Goal: Task Accomplishment & Management: Use online tool/utility

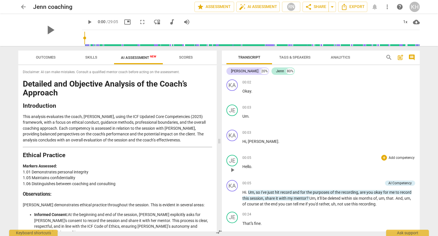
scroll to position [1186, 0]
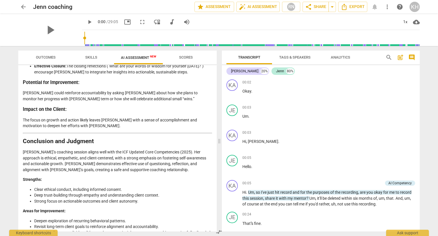
drag, startPoint x: 118, startPoint y: 205, endPoint x: 135, endPoint y: 215, distance: 19.6
click at [22, 9] on span "arrow_back" at bounding box center [23, 6] width 7 height 7
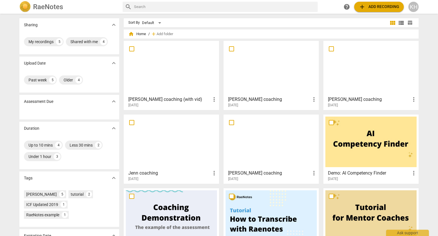
click at [338, 103] on span "[DATE]" at bounding box center [333, 105] width 10 height 5
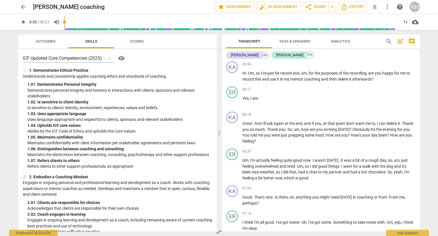
scroll to position [57, 0]
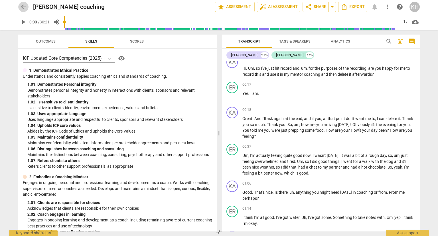
click at [21, 7] on span "arrow_back" at bounding box center [23, 6] width 7 height 7
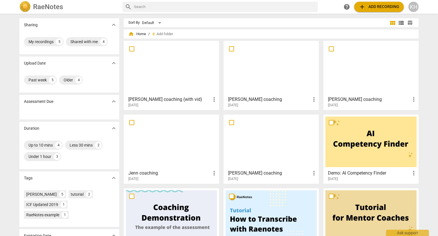
click at [162, 98] on h3 "[PERSON_NAME] coaching (with vid)" at bounding box center [169, 99] width 82 height 7
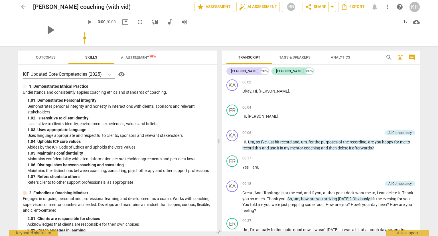
click at [142, 27] on div "play_arrow 0:00 / 0:00 picture_in_picture fullscreen move_down audiotrack volum…" at bounding box center [251, 22] width 338 height 16
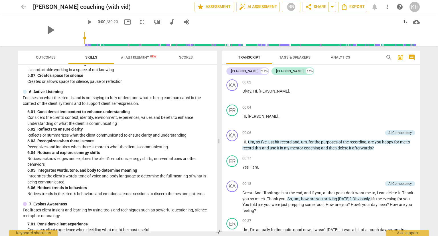
scroll to position [685, 0]
click at [145, 58] on span "AI Assessment New" at bounding box center [138, 57] width 35 height 4
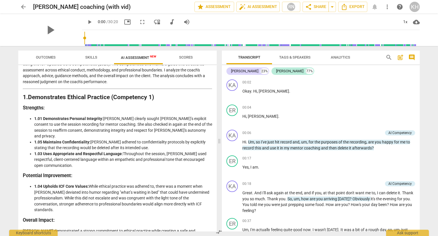
scroll to position [0, 0]
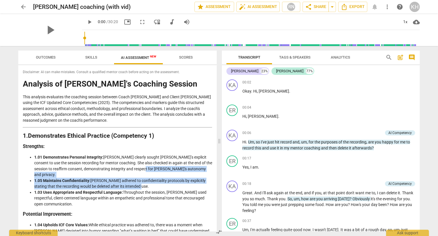
drag, startPoint x: 145, startPoint y: 170, endPoint x: 178, endPoint y: 181, distance: 35.0
click at [178, 181] on ul "1.01 Demonstrates Personal Integrity: [PERSON_NAME] clearly sought [PERSON_NAME…" at bounding box center [117, 180] width 189 height 53
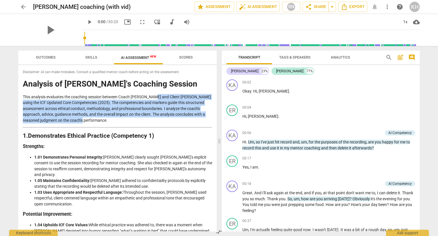
drag, startPoint x: 152, startPoint y: 98, endPoint x: 156, endPoint y: 119, distance: 21.2
click at [156, 119] on p "This analysis evaluates the coaching session between Coach [PERSON_NAME] and Cl…" at bounding box center [117, 108] width 189 height 29
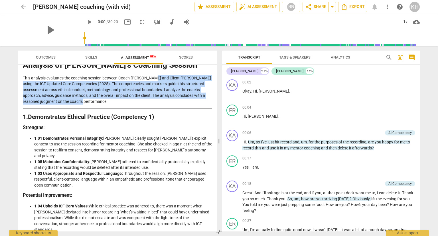
scroll to position [29, 0]
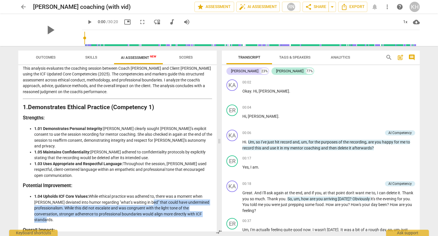
drag, startPoint x: 145, startPoint y: 196, endPoint x: 147, endPoint y: 213, distance: 17.5
click at [147, 213] on li "1.04 Upholds ICF Core Values: While ethical practice was adhered to, there was …" at bounding box center [123, 207] width 178 height 29
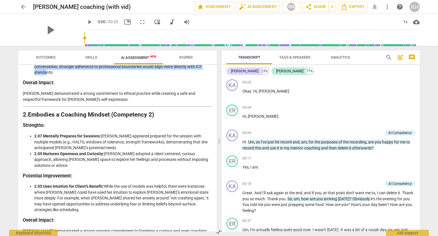
scroll to position [200, 0]
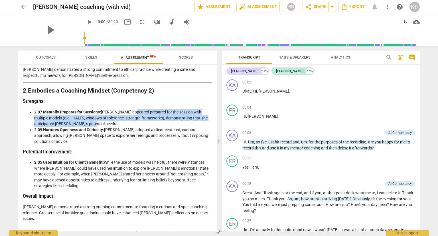
drag, startPoint x: 130, startPoint y: 108, endPoint x: 132, endPoint y: 116, distance: 8.3
click at [132, 116] on li "2.07 Mentally Prepares for Sessions: [PERSON_NAME] appeared prepared for the se…" at bounding box center [123, 118] width 178 height 18
click at [97, 118] on li "2.07 Mentally Prepares for Sessions: [PERSON_NAME] appeared prepared for the se…" at bounding box center [123, 118] width 178 height 18
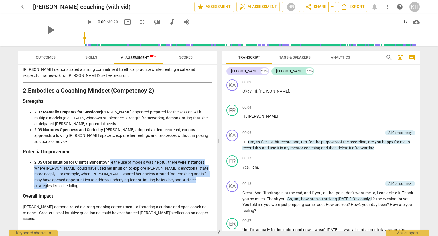
drag, startPoint x: 109, startPoint y: 152, endPoint x: 125, endPoint y: 171, distance: 25.1
click at [125, 171] on li "2.05 Uses Intuition for Client’s Benefit: While the use of models was helpful, …" at bounding box center [123, 173] width 178 height 29
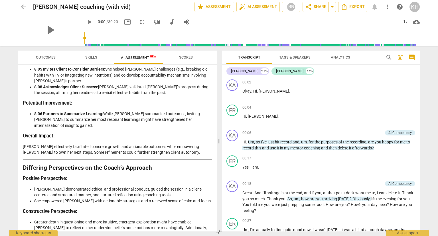
scroll to position [1093, 0]
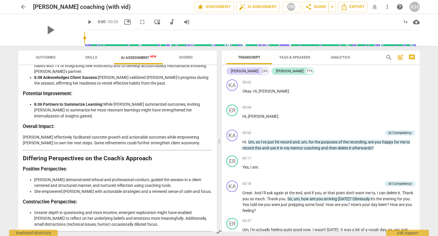
drag, startPoint x: 109, startPoint y: 196, endPoint x: 121, endPoint y: 214, distance: 21.0
click at [22, 3] on button "arrow_back" at bounding box center [23, 7] width 10 height 10
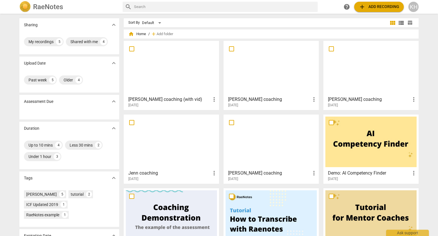
click at [177, 174] on h3 "Jenn coaching" at bounding box center [169, 172] width 82 height 7
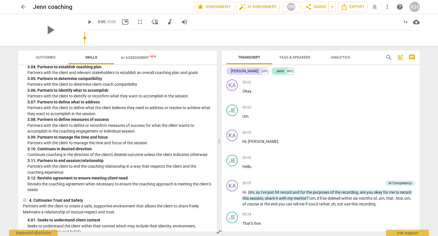
scroll to position [371, 0]
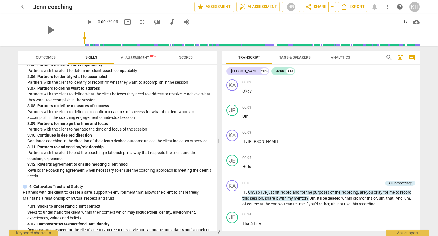
click at [130, 57] on span "AI Assessment New" at bounding box center [138, 57] width 35 height 4
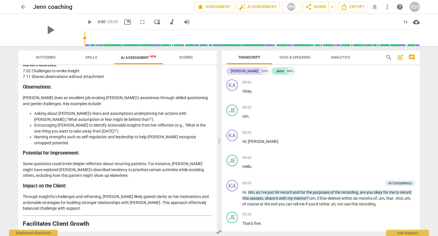
scroll to position [901, 0]
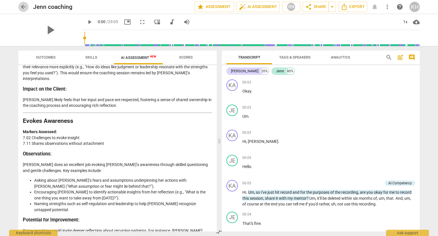
click at [22, 6] on span "arrow_back" at bounding box center [23, 6] width 7 height 7
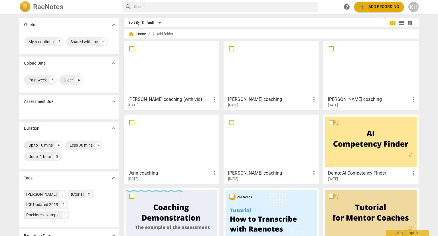
click at [244, 174] on h3 "[PERSON_NAME] coaching" at bounding box center [269, 172] width 82 height 7
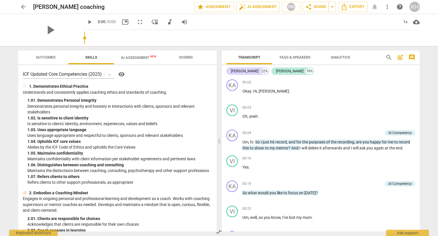
click at [139, 55] on span "AI Assessment New" at bounding box center [138, 57] width 49 height 9
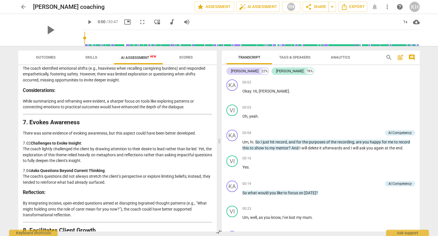
scroll to position [885, 0]
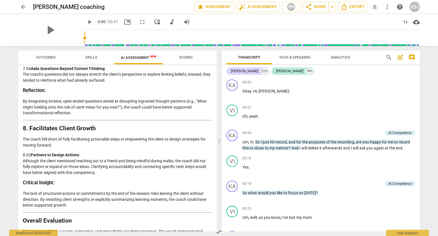
click at [183, 56] on span "Scores" at bounding box center [186, 57] width 14 height 4
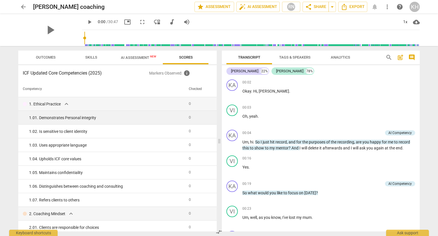
click at [162, 123] on td "1. 01. Demonstrates Personal integrity" at bounding box center [102, 118] width 168 height 14
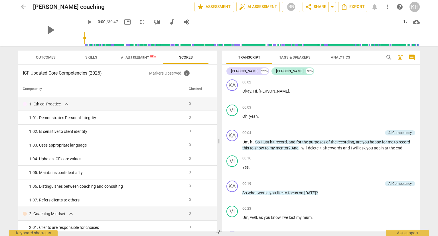
click at [136, 53] on span "AI Assessment New" at bounding box center [138, 57] width 49 height 9
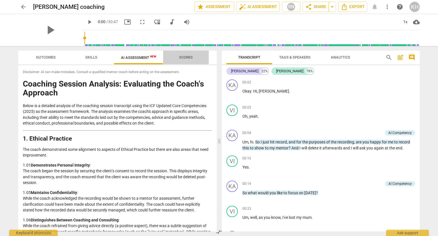
click at [185, 58] on span "Scores" at bounding box center [186, 57] width 14 height 4
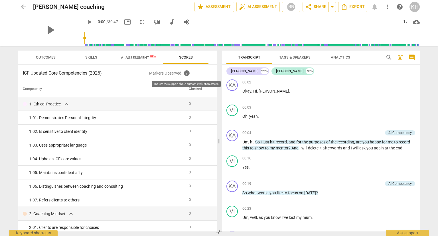
click at [187, 73] on span "info" at bounding box center [186, 73] width 7 height 7
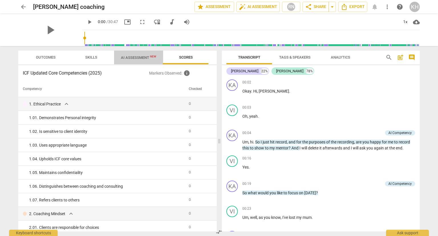
click at [130, 57] on span "AI Assessment New" at bounding box center [138, 57] width 35 height 4
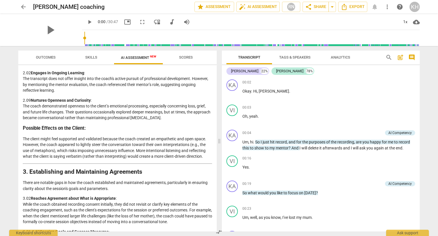
scroll to position [1036, 0]
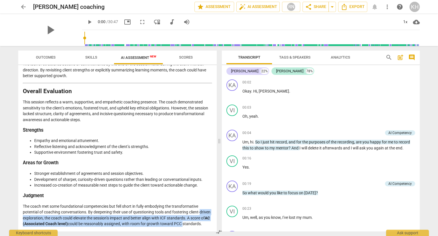
drag, startPoint x: 214, startPoint y: 217, endPoint x: 213, endPoint y: 206, distance: 10.9
click at [213, 205] on div "Disclaimer: AI can make mistakes. Consult a qualified mentor coach before actin…" at bounding box center [117, 148] width 199 height 166
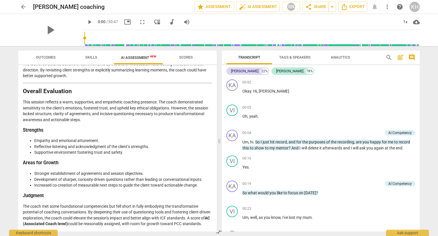
click at [116, 176] on li "Development of sharper, curiosity-driven questions rather than leading or conve…" at bounding box center [123, 179] width 178 height 6
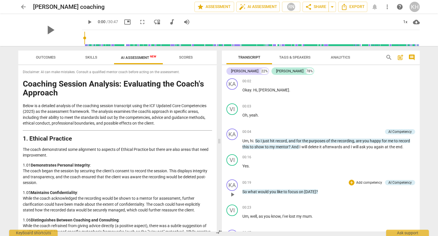
scroll to position [0, 0]
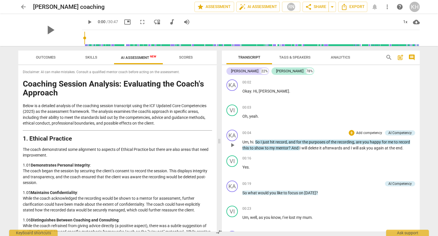
click at [397, 131] on div "AI Competency" at bounding box center [400, 132] width 23 height 5
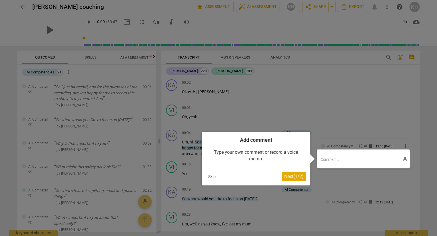
click at [290, 176] on span "Next ( 1 / 2 )" at bounding box center [293, 175] width 19 height 5
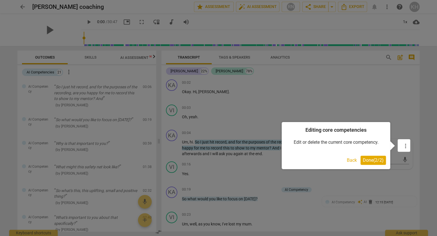
click at [376, 161] on span "Done ( 2 / 2 )" at bounding box center [372, 159] width 21 height 5
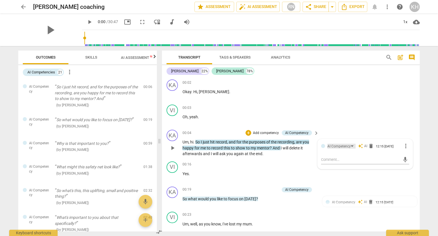
click at [337, 145] on div "AI Competency" at bounding box center [339, 146] width 23 height 5
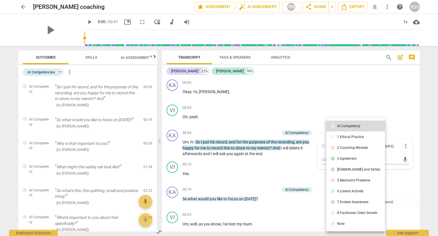
click at [118, 131] on div at bounding box center [219, 118] width 438 height 236
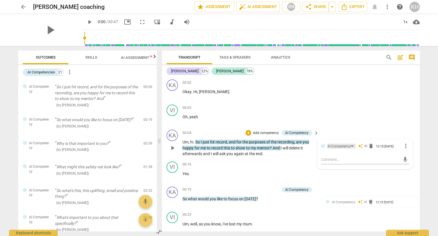
click at [343, 145] on div "AI Competency" at bounding box center [339, 146] width 23 height 5
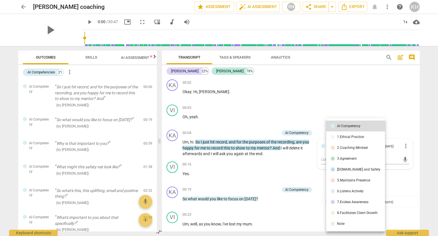
click at [350, 135] on div "1.Ethical Practice" at bounding box center [350, 136] width 27 height 3
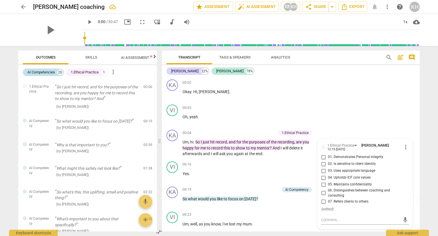
click at [62, 72] on div "20" at bounding box center [60, 72] width 6 height 6
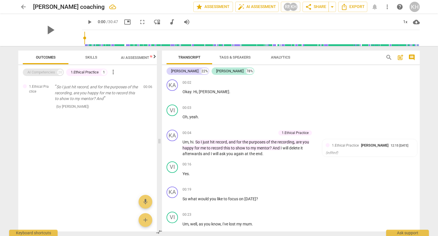
click at [60, 71] on div "20" at bounding box center [60, 72] width 6 height 6
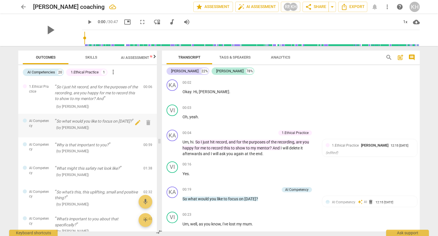
click at [94, 125] on div "( by [PERSON_NAME] )" at bounding box center [97, 127] width 84 height 6
click at [118, 121] on p "So what would you like to focus on [DATE]?" at bounding box center [97, 121] width 84 height 6
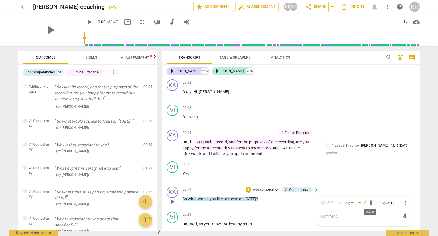
click at [369, 203] on span "delete" at bounding box center [371, 202] width 6 height 6
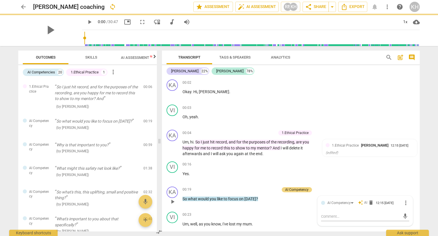
click at [138, 58] on span "AI Assessment New" at bounding box center [138, 57] width 35 height 4
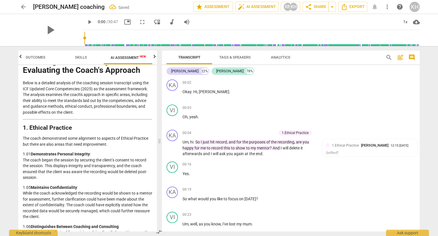
scroll to position [57, 0]
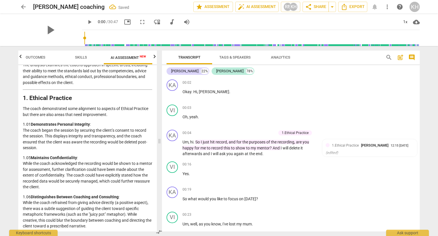
click at [54, 133] on p "1.01 Demonstrates Personal Integrity : The coach began the session by securing …" at bounding box center [88, 135] width 130 height 29
click at [336, 153] on icon "( edited )" at bounding box center [332, 152] width 12 height 4
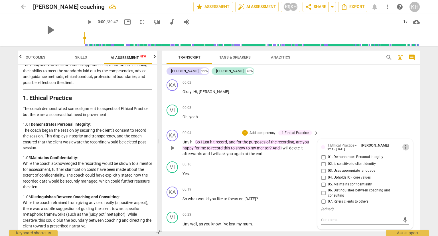
click at [403, 145] on span "more_vert" at bounding box center [406, 147] width 7 height 7
click at [409, 160] on li "Delete" at bounding box center [411, 157] width 20 height 11
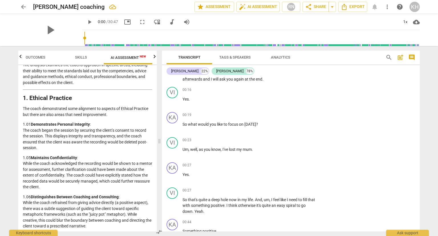
scroll to position [29, 0]
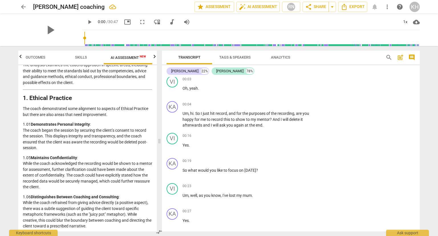
click at [411, 57] on span "comment" at bounding box center [412, 57] width 7 height 7
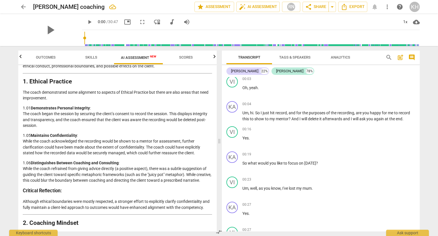
scroll to position [53, 0]
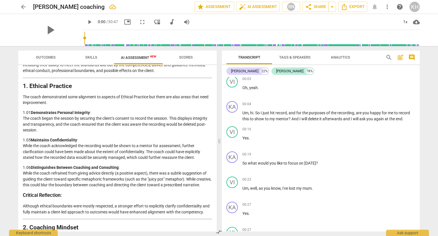
click at [411, 57] on span "comment" at bounding box center [412, 57] width 7 height 7
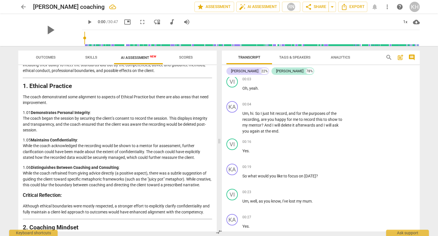
scroll to position [57, 0]
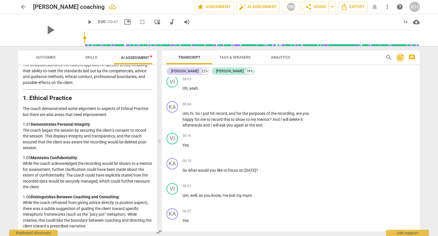
click at [401, 58] on span "post_add" at bounding box center [400, 57] width 7 height 7
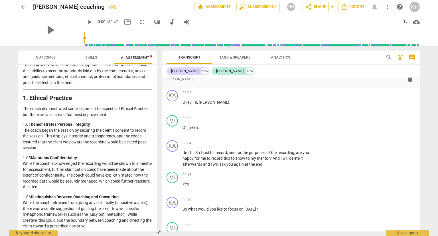
scroll to position [13, 0]
click at [414, 57] on span "comment" at bounding box center [412, 57] width 7 height 7
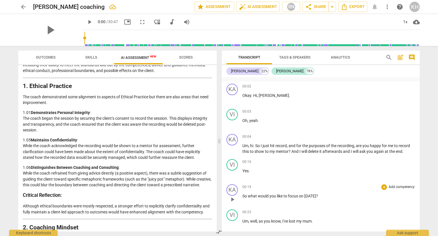
scroll to position [57, 0]
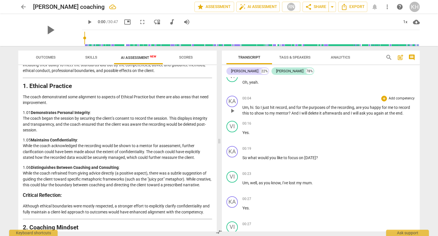
click at [392, 96] on p "Add competency" at bounding box center [401, 98] width 27 height 5
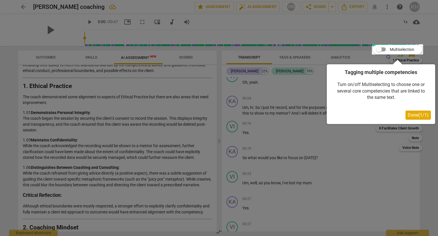
click at [420, 117] on span "Done ( 1 / 1 )" at bounding box center [418, 114] width 21 height 5
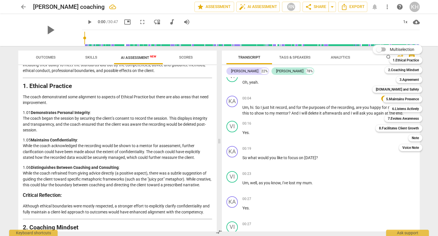
click at [380, 51] on input "Multiselection" at bounding box center [379, 50] width 14 height 14
checkbox input "true"
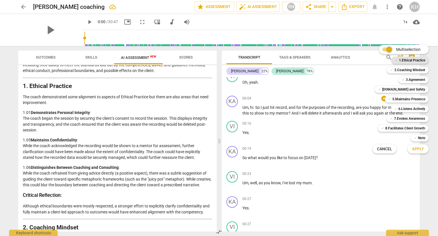
click at [419, 61] on b "1.Ethical Practice" at bounding box center [412, 60] width 26 height 7
click at [321, 142] on div at bounding box center [219, 118] width 438 height 236
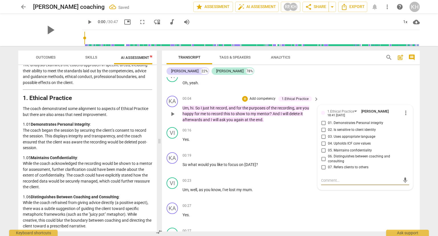
click at [322, 122] on input "01. Demonstrates Personal integrity" at bounding box center [323, 123] width 9 height 7
checkbox input "true"
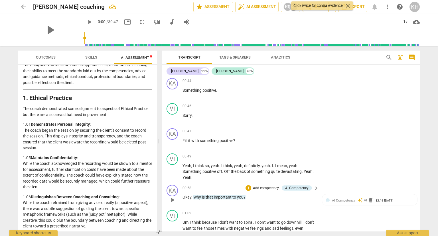
scroll to position [257, 0]
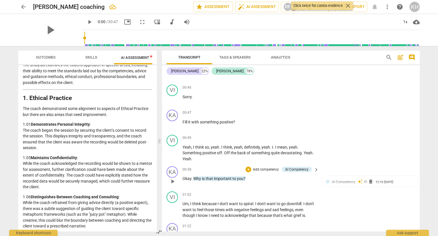
click at [264, 168] on p "Add competency" at bounding box center [266, 169] width 27 height 5
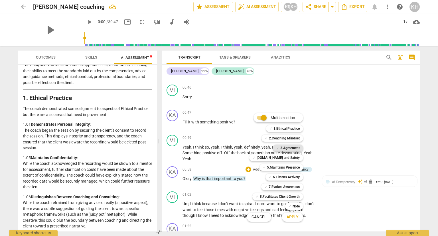
click at [297, 149] on b "3.Agreement" at bounding box center [289, 147] width 19 height 7
drag, startPoint x: 263, startPoint y: 118, endPoint x: 267, endPoint y: 122, distance: 6.1
click at [263, 118] on input "Multiselection" at bounding box center [264, 118] width 14 height 14
checkbox input "false"
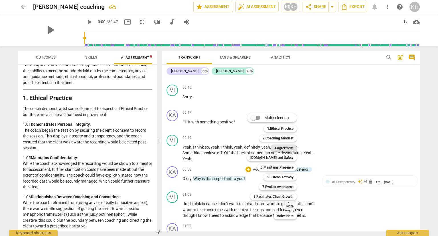
click at [284, 146] on b "3.Agreement" at bounding box center [283, 147] width 19 height 7
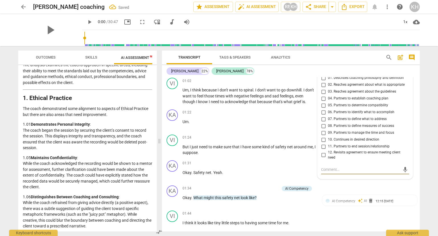
scroll to position [357, 0]
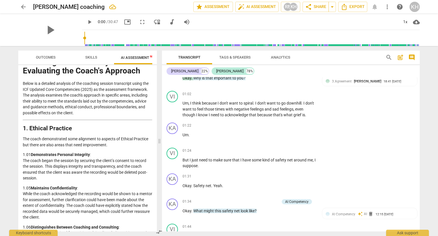
scroll to position [0, 0]
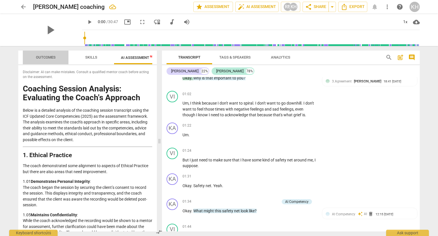
click at [48, 57] on span "Outcomes" at bounding box center [46, 57] width 20 height 4
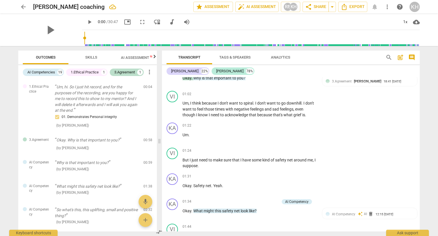
click at [100, 57] on span "Skills" at bounding box center [91, 58] width 26 height 8
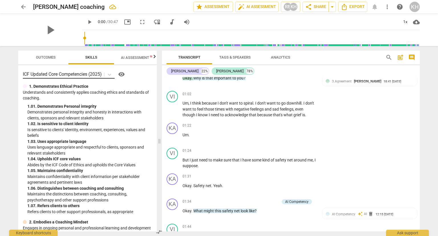
drag, startPoint x: 108, startPoint y: 76, endPoint x: 103, endPoint y: 75, distance: 5.8
click at [104, 75] on div "ICF Updated Core Competencies (2025)" at bounding box center [69, 74] width 92 height 8
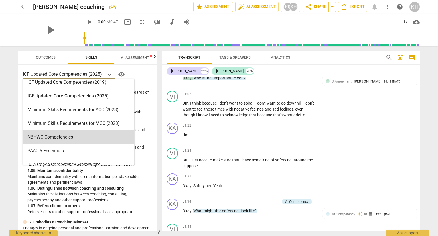
scroll to position [136, 0]
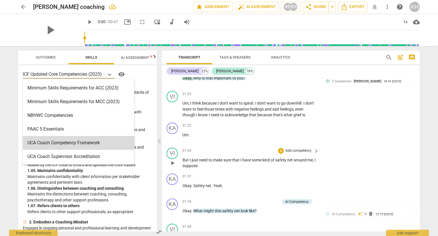
click at [67, 188] on div "1. 06. Distinguishes between coaching and consulting" at bounding box center [89, 188] width 125 height 6
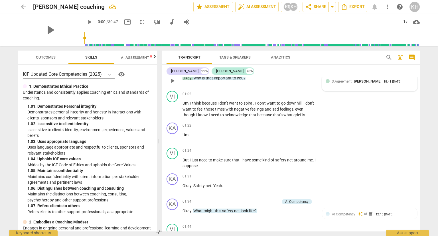
click at [361, 81] on div "3.Agreement [PERSON_NAME]" at bounding box center [358, 80] width 52 height 5
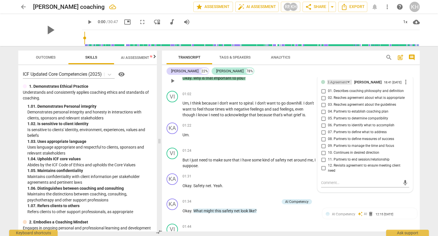
click at [348, 80] on div "3.Agreement" at bounding box center [340, 82] width 25 height 5
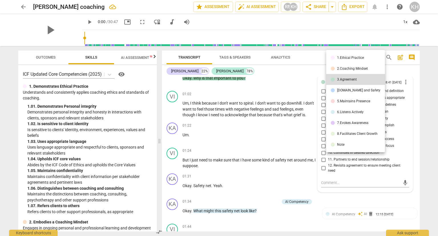
click at [288, 124] on div at bounding box center [219, 118] width 438 height 236
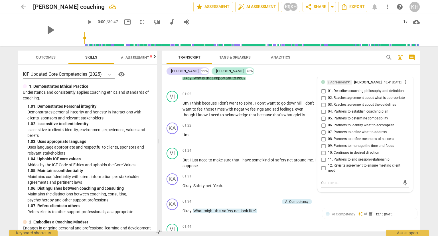
scroll to position [357, 0]
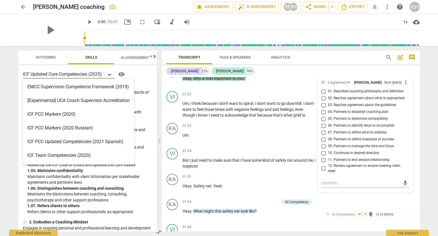
click at [112, 74] on icon at bounding box center [110, 75] width 6 height 6
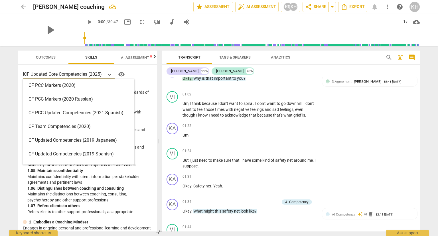
scroll to position [88, 0]
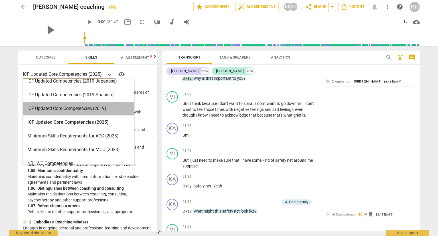
click at [102, 110] on div "ICF Updated Core Competencies (2019)" at bounding box center [79, 109] width 112 height 14
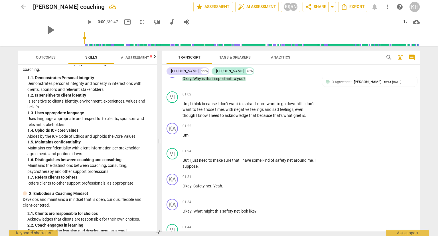
scroll to position [0, 0]
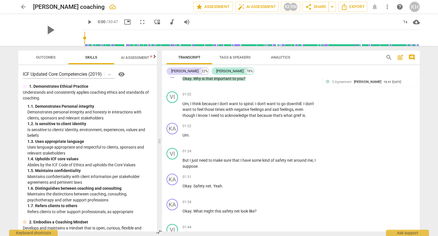
drag, startPoint x: 104, startPoint y: 100, endPoint x: 137, endPoint y: 73, distance: 42.2
click at [104, 97] on p "Understands and consistently applies coaching ethics and standards of coaching." at bounding box center [88, 95] width 130 height 12
click at [122, 73] on span "visibility" at bounding box center [121, 74] width 7 height 7
click at [112, 76] on icon at bounding box center [110, 75] width 6 height 6
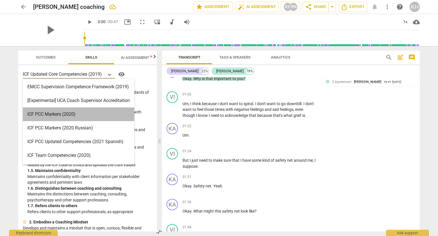
click at [84, 113] on div "ICF PCC Markers (2020)" at bounding box center [79, 114] width 112 height 14
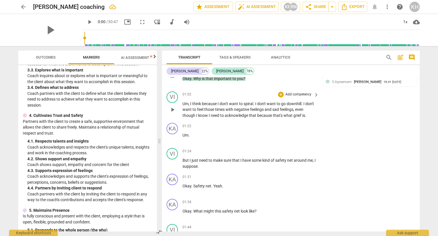
scroll to position [114, 0]
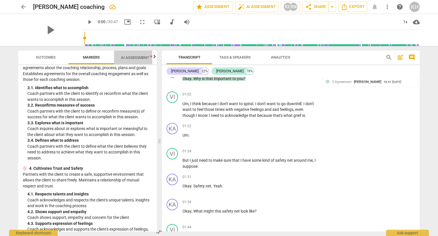
click at [134, 56] on span "AI Assessment New" at bounding box center [138, 57] width 35 height 4
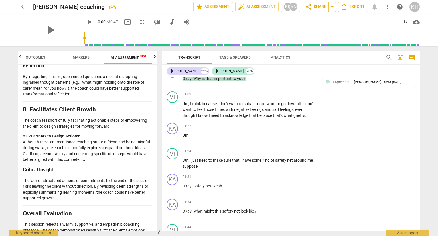
scroll to position [1281, 0]
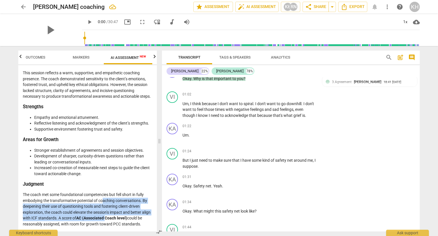
drag, startPoint x: 102, startPoint y: 202, endPoint x: 115, endPoint y: 219, distance: 21.1
click at [115, 219] on p "The coach met some foundational competencies but fell short in fully embodying …" at bounding box center [88, 208] width 130 height 35
click at [123, 207] on p "The coach met some foundational competencies but fell short in fully embodying …" at bounding box center [88, 208] width 130 height 35
click at [102, 215] on p "The coach met some foundational competencies but fell short in fully embodying …" at bounding box center [88, 208] width 130 height 35
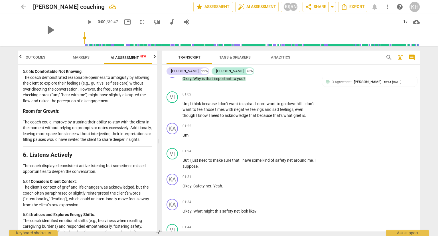
scroll to position [796, 0]
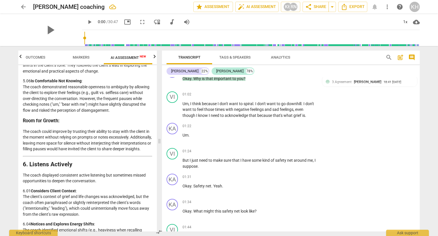
click at [117, 146] on p "The coach could improve by trusting their ability to stay with the client in th…" at bounding box center [88, 139] width 130 height 23
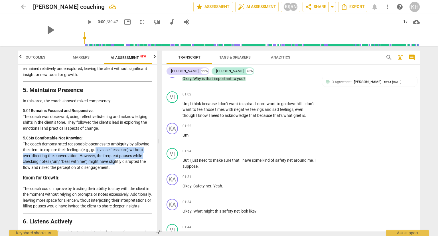
drag, startPoint x: 117, startPoint y: 160, endPoint x: 116, endPoint y: 167, distance: 7.7
click at [116, 167] on p "5.06 Is Comfortable Not Knowing : The coach demonstrated reasonable openness to…" at bounding box center [88, 152] width 130 height 35
click at [139, 57] on span "AI Assessment New" at bounding box center [128, 57] width 35 height 4
click at [252, 6] on span "auto_fix_high AI Assessment" at bounding box center [257, 6] width 38 height 7
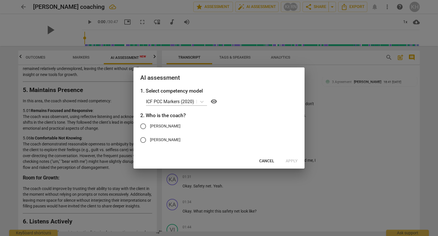
click at [156, 125] on span "[PERSON_NAME]" at bounding box center [165, 126] width 31 height 6
click at [150, 125] on input "[PERSON_NAME]" at bounding box center [143, 126] width 14 height 14
radio input "true"
click at [295, 158] on span "Apply" at bounding box center [292, 161] width 12 height 6
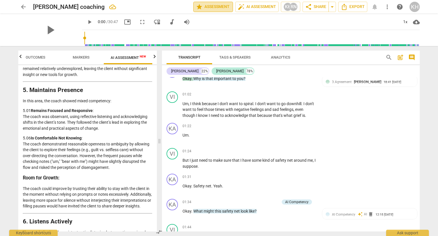
click at [218, 7] on span "star Assessment" at bounding box center [213, 6] width 35 height 7
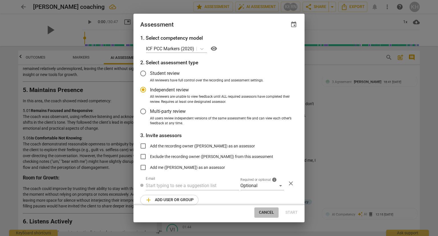
click at [270, 211] on span "Cancel" at bounding box center [266, 212] width 15 height 6
radio input "false"
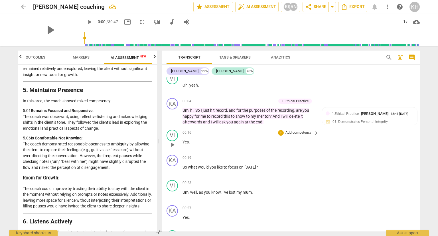
scroll to position [29, 0]
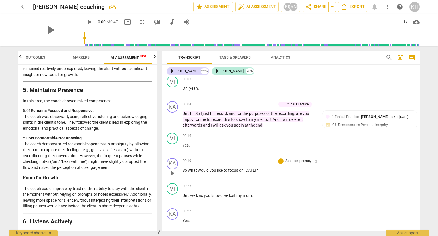
click at [308, 161] on p "Add competency" at bounding box center [298, 160] width 27 height 5
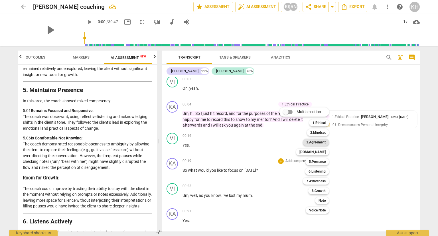
click at [320, 145] on b "3.Agreement" at bounding box center [315, 142] width 19 height 7
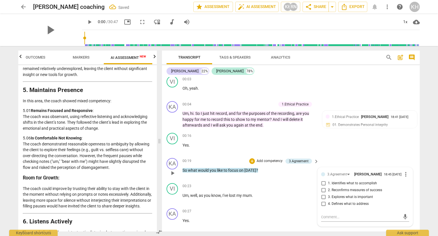
click at [359, 199] on span "3. Explores what is important" at bounding box center [350, 196] width 45 height 5
click at [328, 199] on input "3. Explores what is important" at bounding box center [323, 196] width 9 height 7
click at [359, 199] on span "3. Explores what is important" at bounding box center [350, 196] width 45 height 5
click at [328, 199] on input "3. Explores what is important" at bounding box center [323, 196] width 9 height 7
click at [323, 198] on input "3. Explores what is important" at bounding box center [323, 196] width 9 height 7
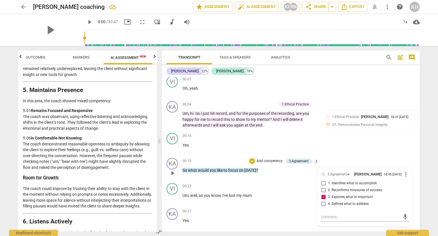
checkbox input "false"
click at [352, 185] on span "1. Identifies what to accomplish" at bounding box center [352, 183] width 49 height 5
click at [328, 185] on input "1. Identifies what to accomplish" at bounding box center [323, 183] width 9 height 7
checkbox input "true"
click at [274, 198] on div "00:23 + Add competency keyboard_arrow_right Um , well , as you know , I've lost…" at bounding box center [251, 193] width 137 height 21
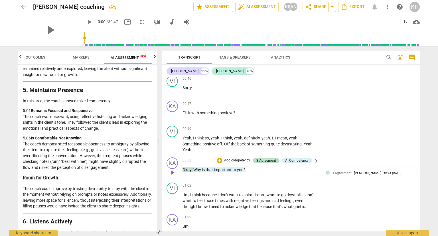
scroll to position [257, 0]
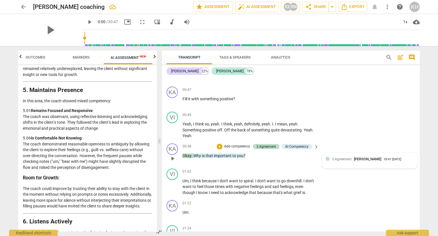
click at [349, 157] on span "3.Agreement" at bounding box center [342, 159] width 20 height 4
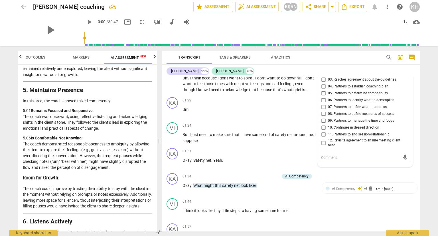
scroll to position [363, 0]
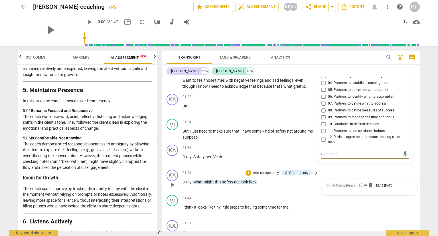
click at [346, 183] on span "AI Competency" at bounding box center [343, 185] width 23 height 4
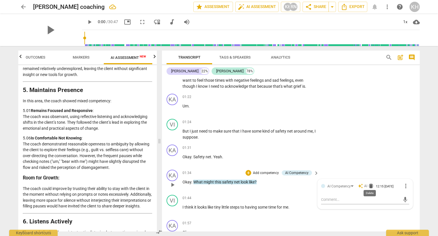
click at [370, 184] on span "delete" at bounding box center [371, 186] width 6 height 6
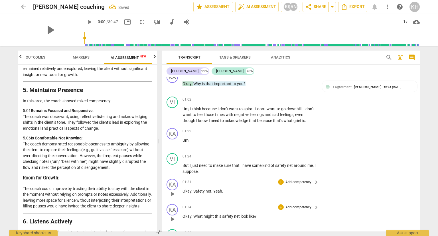
scroll to position [306, 0]
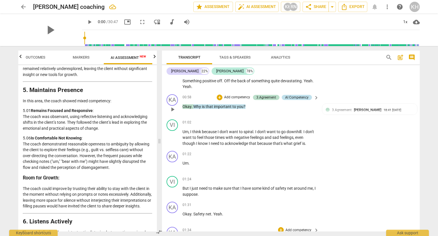
drag, startPoint x: 300, startPoint y: 94, endPoint x: 304, endPoint y: 94, distance: 3.7
click at [300, 95] on div "AI Competency" at bounding box center [296, 97] width 23 height 5
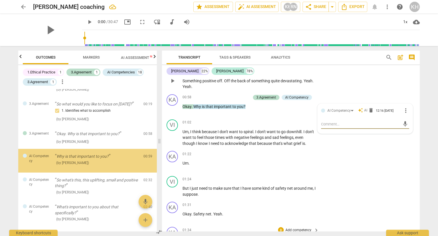
scroll to position [46, 0]
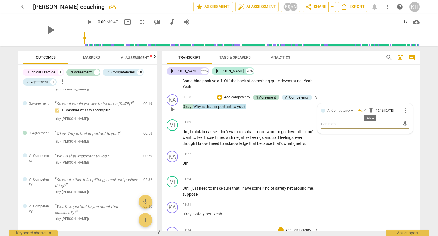
click at [368, 110] on span "delete" at bounding box center [371, 110] width 6 height 6
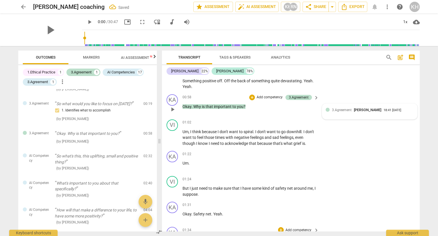
click at [349, 111] on div "3.Agreement [PERSON_NAME] 18:41 [DATE]" at bounding box center [370, 111] width 88 height 9
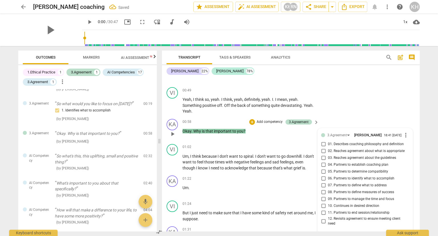
scroll to position [306, 0]
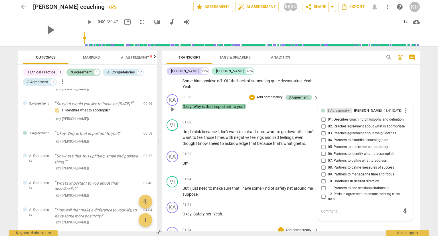
click at [347, 108] on div "3.Agreement" at bounding box center [340, 110] width 25 height 5
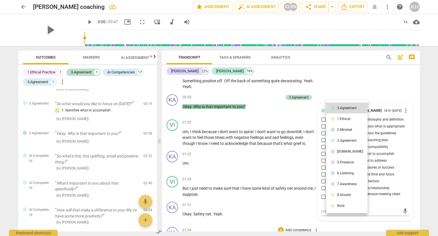
click at [346, 140] on div "3.Agreement" at bounding box center [347, 140] width 20 height 3
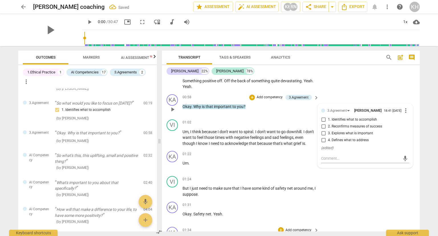
click at [346, 134] on span "3. Explores what is important" at bounding box center [350, 133] width 45 height 5
click at [328, 134] on input "3. Explores what is important" at bounding box center [323, 133] width 9 height 7
checkbox input "true"
click at [251, 136] on span "feelings" at bounding box center [257, 137] width 15 height 5
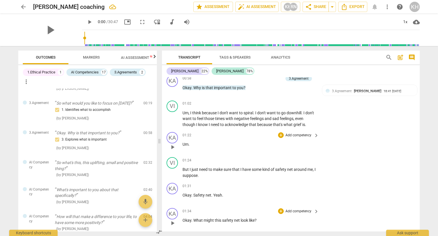
scroll to position [334, 0]
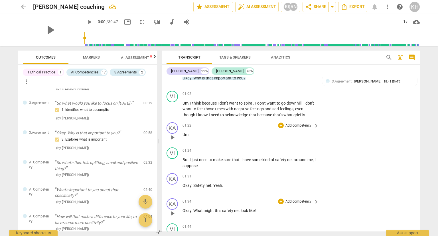
click at [189, 132] on span "." at bounding box center [189, 134] width 1 height 5
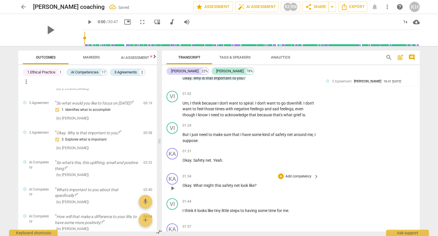
scroll to position [363, 0]
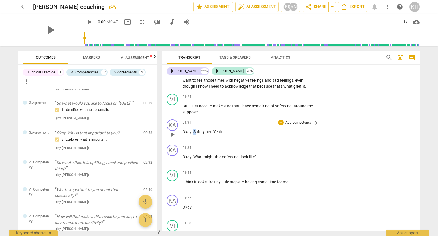
click at [194, 129] on span "Safety" at bounding box center [199, 131] width 12 height 5
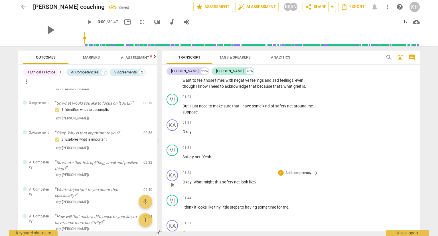
click at [304, 171] on p "Add competency" at bounding box center [298, 172] width 27 height 5
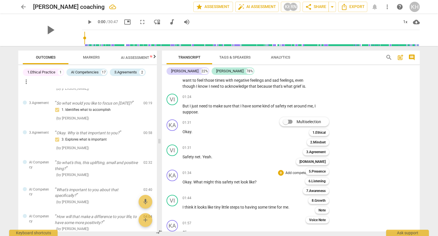
click at [243, 191] on div at bounding box center [219, 118] width 438 height 236
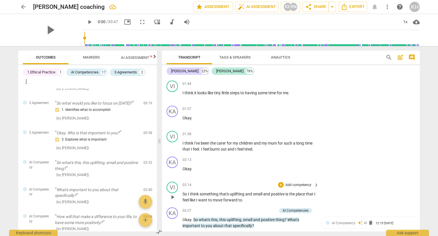
scroll to position [534, 0]
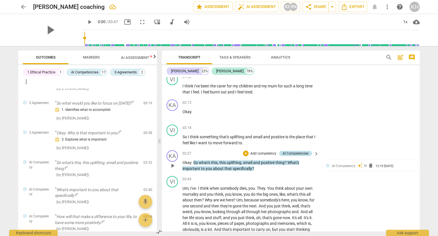
click at [300, 152] on div "AI Competencies" at bounding box center [296, 153] width 26 height 5
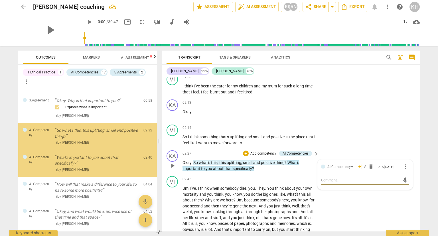
scroll to position [82, 0]
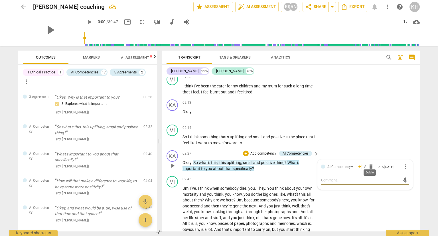
click at [371, 164] on span "delete" at bounding box center [371, 167] width 6 height 6
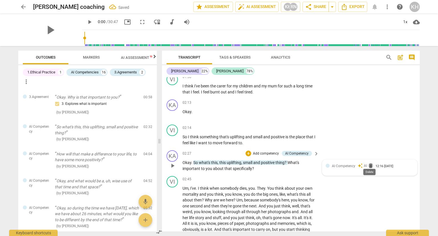
click at [369, 163] on span "delete" at bounding box center [371, 166] width 6 height 6
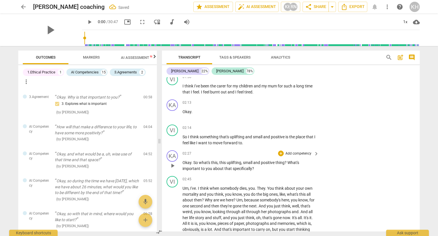
click at [308, 151] on p "Add competency" at bounding box center [298, 153] width 27 height 5
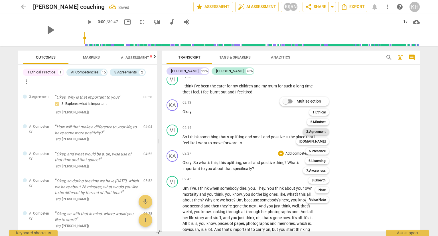
click at [323, 131] on b "3.Agreement" at bounding box center [315, 131] width 19 height 7
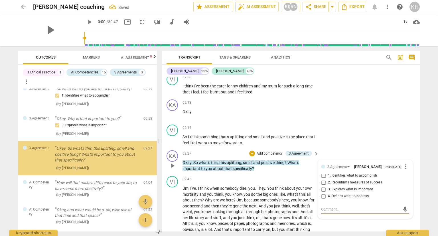
scroll to position [58, 0]
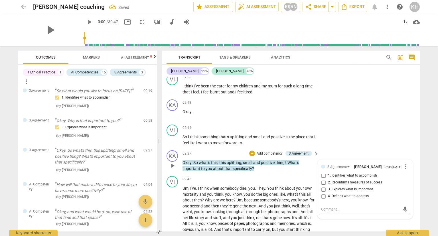
click at [363, 189] on span "3. Explores what is important" at bounding box center [350, 189] width 45 height 5
click at [328, 189] on input "3. Explores what is important" at bounding box center [323, 189] width 9 height 7
checkbox input "true"
click at [265, 199] on p "Um , I've . I think when somebody dies , you . They . You think about your own …" at bounding box center [250, 217] width 134 height 64
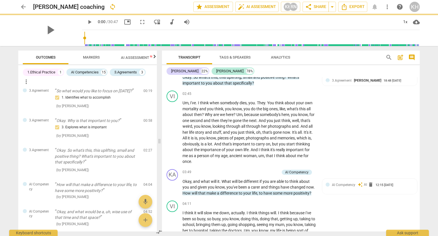
scroll to position [620, 0]
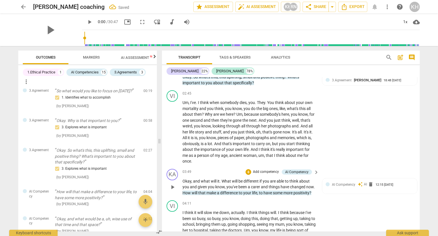
click at [306, 186] on p "Okay , and what will it . What will be different if you are able to think about…" at bounding box center [250, 187] width 134 height 18
click at [302, 169] on div "AI Competency" at bounding box center [296, 171] width 23 height 5
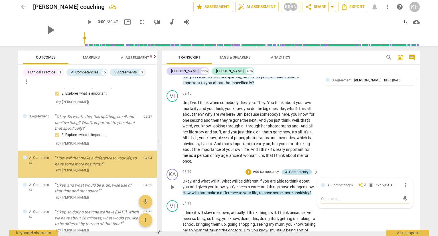
scroll to position [96, 0]
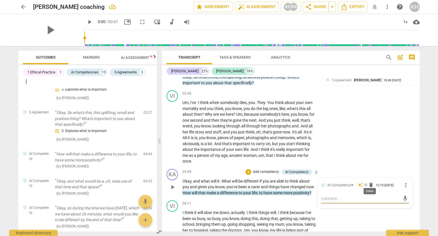
click at [370, 182] on span "delete" at bounding box center [371, 185] width 6 height 6
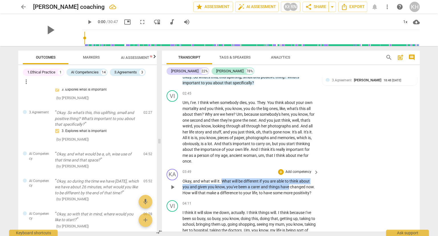
drag, startPoint x: 222, startPoint y: 176, endPoint x: 289, endPoint y: 184, distance: 67.6
click at [289, 184] on p "Okay , and what will it . What will be different if you are able to think about…" at bounding box center [250, 187] width 134 height 18
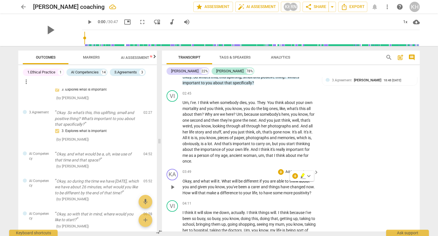
click at [255, 192] on p "Okay , and what will it . What will be different if you are able to think about…" at bounding box center [250, 187] width 134 height 18
click at [308, 169] on p "Add competency" at bounding box center [298, 171] width 27 height 5
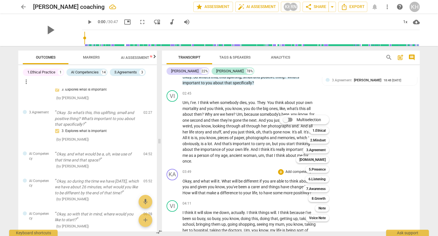
click at [237, 139] on div at bounding box center [219, 118] width 438 height 236
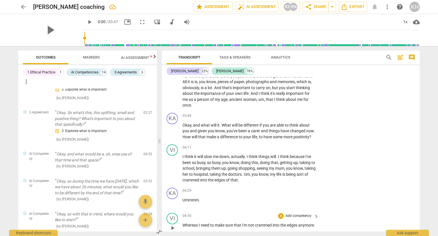
scroll to position [677, 0]
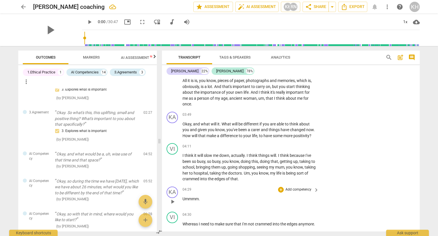
click at [295, 187] on p "Add competency" at bounding box center [298, 189] width 27 height 5
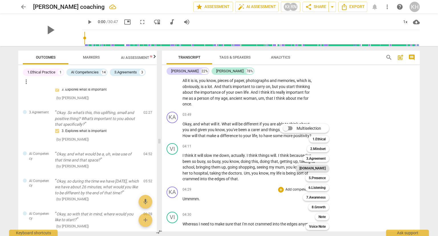
click at [324, 168] on b "[DOMAIN_NAME]" at bounding box center [313, 168] width 26 height 7
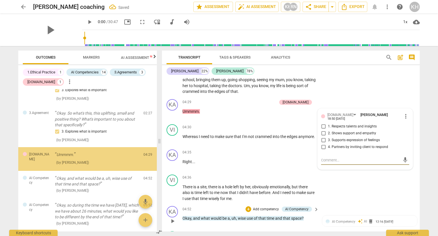
scroll to position [94, 0]
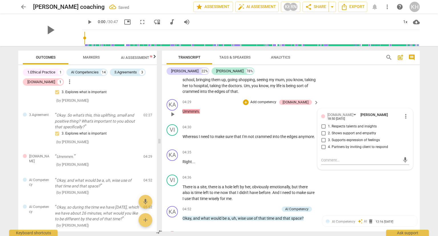
click at [343, 131] on span "2. Shows support and empathy" at bounding box center [352, 133] width 48 height 5
click at [328, 130] on input "2. Shows support and empathy" at bounding box center [323, 133] width 9 height 7
checkbox input "true"
click at [347, 203] on div "KA play_arrow pause 04:52 + Add competency AI Competency keyboard_arrow_right O…" at bounding box center [291, 215] width 258 height 25
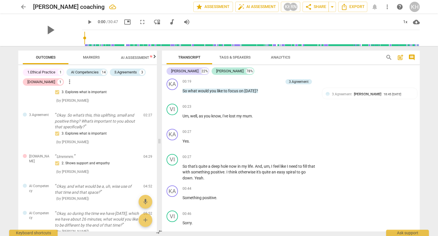
scroll to position [51, 0]
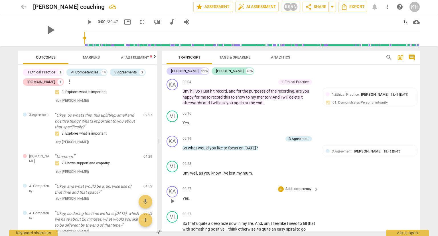
click at [309, 188] on p "Add competency" at bounding box center [298, 188] width 27 height 5
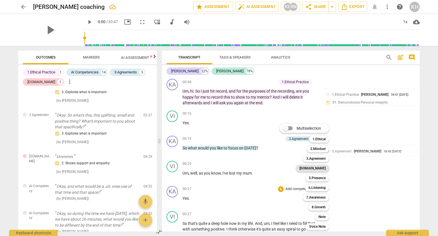
click at [326, 167] on b "[DOMAIN_NAME]" at bounding box center [313, 168] width 26 height 7
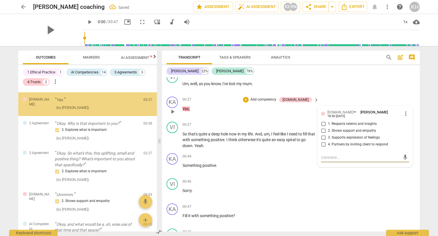
scroll to position [23, 0]
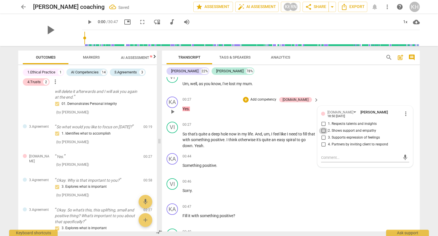
click at [325, 127] on input "2. Shows support and empathy" at bounding box center [323, 130] width 9 height 7
checkbox input "true"
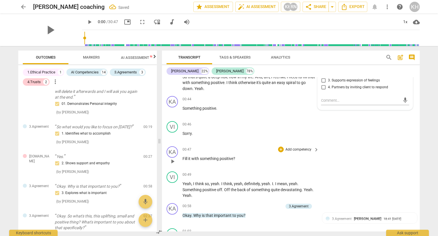
click at [305, 148] on p "Add competency" at bounding box center [298, 149] width 27 height 5
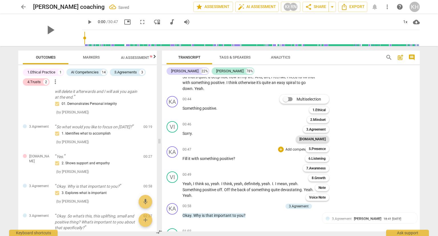
click at [323, 139] on b "[DOMAIN_NAME]" at bounding box center [313, 139] width 26 height 7
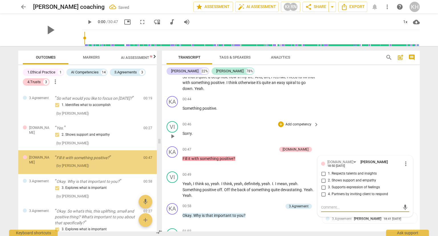
scroll to position [53, 0]
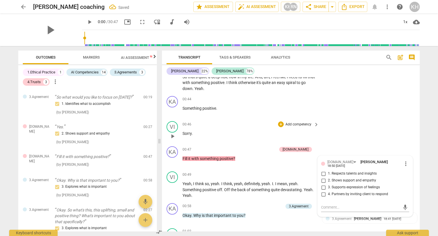
click at [354, 132] on div "VI play_arrow pause 00:46 + Add competency keyboard_arrow_right Sorry ." at bounding box center [291, 131] width 258 height 25
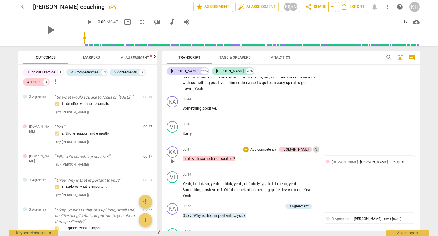
click at [313, 149] on span "keyboard_arrow_right" at bounding box center [316, 149] width 7 height 7
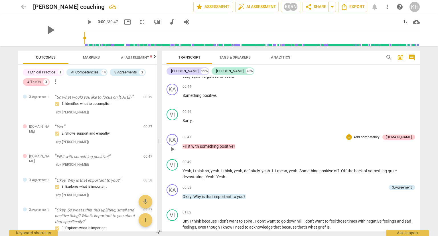
scroll to position [188, 0]
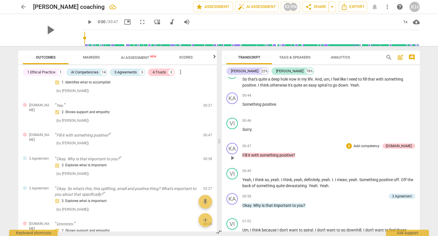
click at [403, 147] on div "+ Add competency [DOMAIN_NAME]" at bounding box center [380, 146] width 69 height 6
click at [405, 145] on div "[DOMAIN_NAME]" at bounding box center [399, 145] width 26 height 5
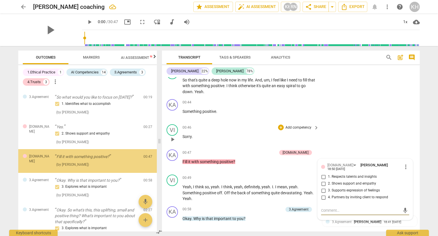
scroll to position [36, 0]
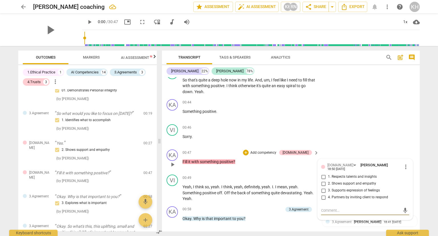
click at [407, 166] on span "more_vert" at bounding box center [406, 166] width 7 height 7
click at [407, 173] on li "Delete" at bounding box center [411, 174] width 20 height 11
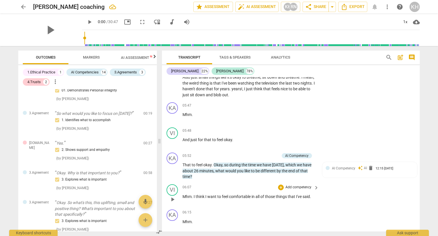
scroll to position [993, 0]
click at [370, 165] on span "delete" at bounding box center [371, 168] width 6 height 6
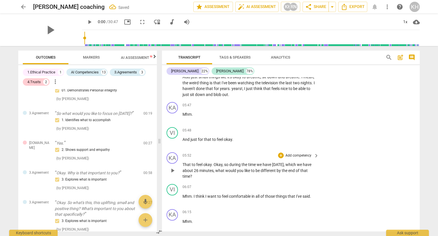
click at [307, 153] on p "Add competency" at bounding box center [298, 155] width 27 height 5
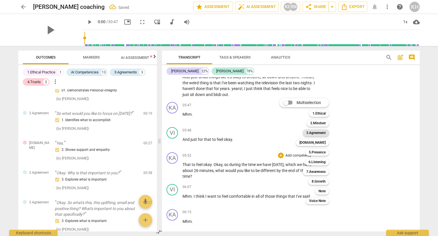
click at [320, 130] on b "3.Agreement" at bounding box center [315, 132] width 19 height 7
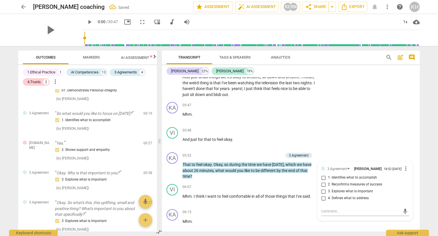
scroll to position [189, 0]
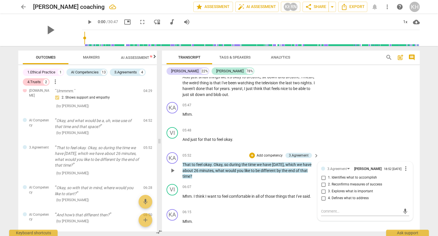
click at [345, 183] on span "2. Reconfirms measures of success" at bounding box center [355, 184] width 54 height 5
click at [328, 183] on input "2. Reconfirms measures of success" at bounding box center [323, 184] width 9 height 7
checkbox input "true"
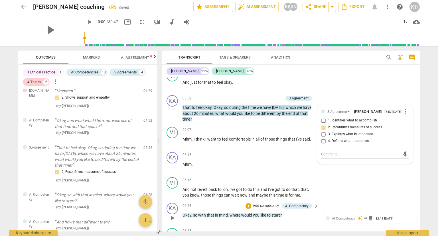
scroll to position [1079, 0]
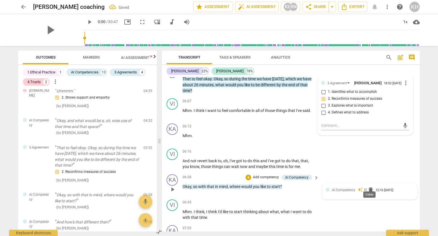
click at [368, 187] on span "delete" at bounding box center [371, 190] width 6 height 6
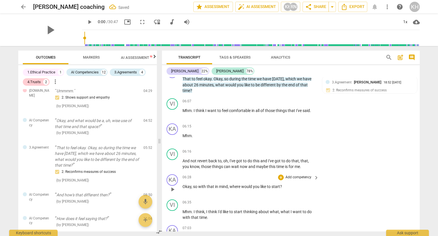
click at [306, 175] on p "Add competency" at bounding box center [298, 177] width 27 height 5
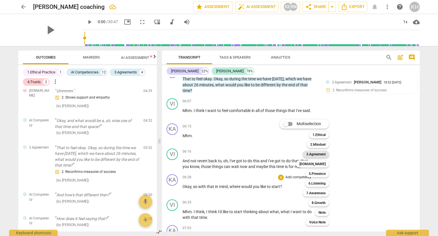
click at [322, 155] on b "3.Agreement" at bounding box center [315, 154] width 19 height 7
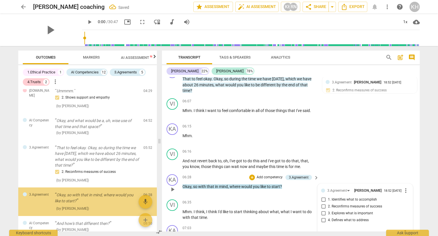
scroll to position [231, 0]
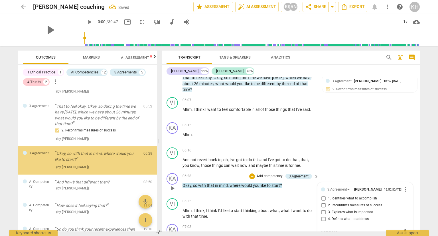
click at [347, 217] on span "4. Defines what to address" at bounding box center [348, 218] width 41 height 5
click at [328, 217] on input "4. Defines what to address" at bounding box center [323, 218] width 9 height 7
checkbox input "true"
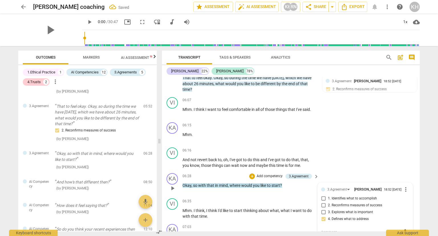
click at [352, 173] on div "KA play_arrow pause 06:28 + Add competency 3.Agreement keyboard_arrow_right Oka…" at bounding box center [291, 183] width 258 height 25
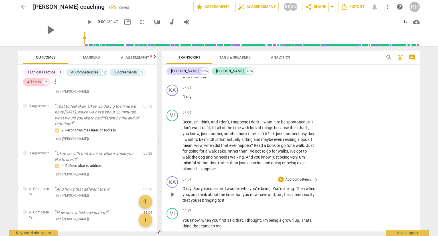
scroll to position [1222, 0]
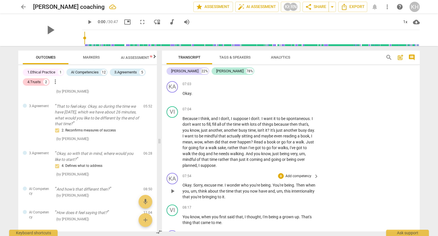
click at [303, 173] on p "Add competency" at bounding box center [298, 175] width 27 height 5
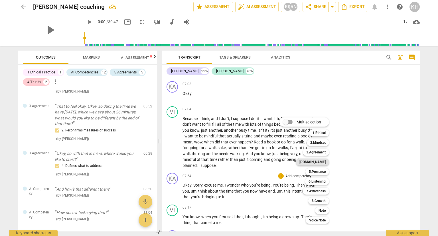
click at [321, 164] on b "[DOMAIN_NAME]" at bounding box center [313, 161] width 26 height 7
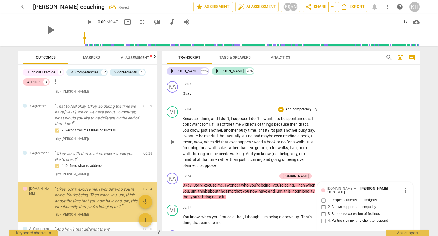
scroll to position [272, 0]
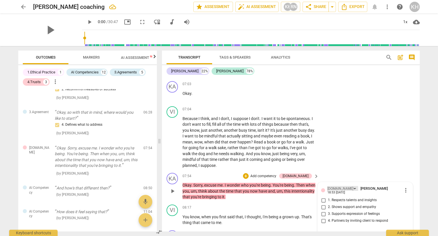
click at [338, 186] on div "[DOMAIN_NAME]" at bounding box center [343, 188] width 31 height 5
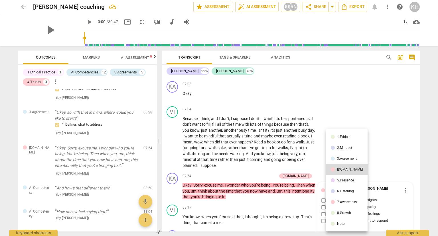
click at [342, 178] on div "5.Presence" at bounding box center [345, 179] width 17 height 3
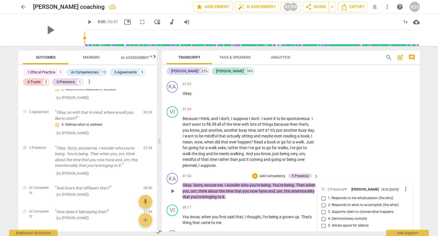
click at [322, 195] on input "1. Responds to the whole person (the who)" at bounding box center [323, 198] width 9 height 7
checkbox input "true"
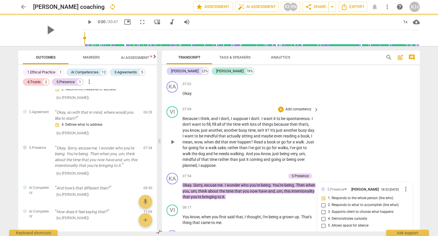
click at [388, 160] on div "VI play_arrow pause 07:04 + Add competency keyboard_arrow_right Because I think…" at bounding box center [291, 137] width 258 height 67
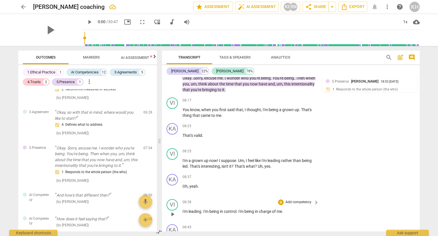
scroll to position [1365, 0]
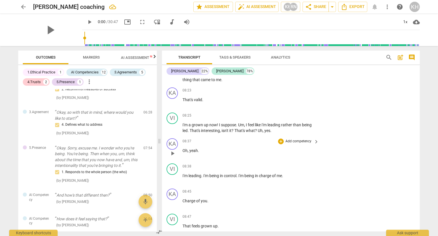
click at [308, 139] on p "Add competency" at bounding box center [298, 141] width 27 height 5
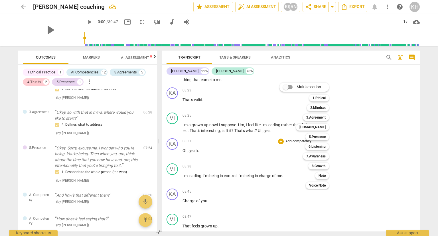
click at [211, 72] on div at bounding box center [219, 118] width 438 height 236
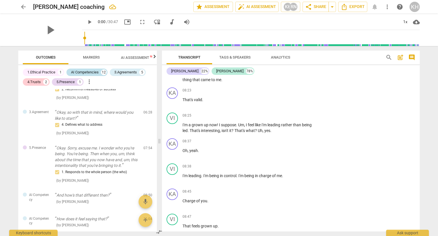
click at [97, 74] on div "AI Competencies" at bounding box center [85, 72] width 28 height 6
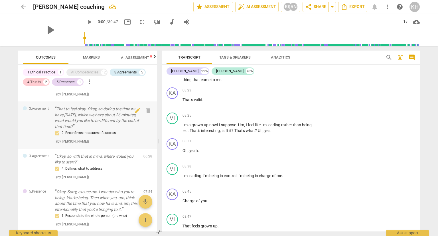
scroll to position [229, 0]
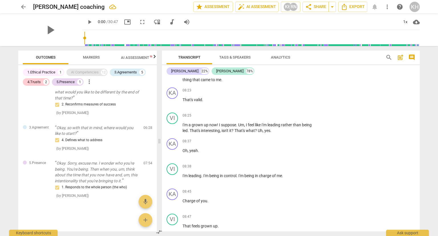
click at [93, 74] on div "AI Competencies" at bounding box center [85, 72] width 28 height 6
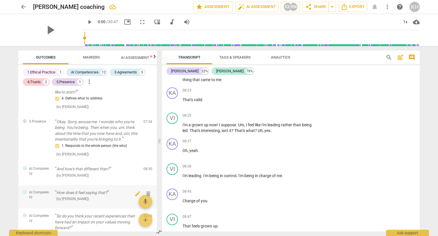
scroll to position [342, 0]
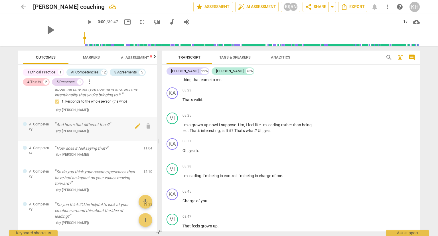
click at [106, 128] on div "( by [PERSON_NAME] )" at bounding box center [97, 131] width 84 height 6
click at [71, 127] on p "And how's that different then?" at bounding box center [97, 125] width 84 height 6
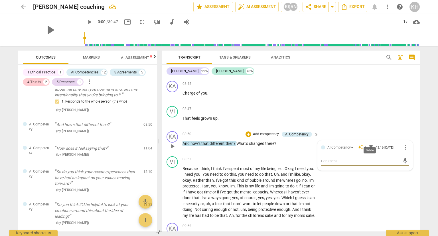
click at [370, 144] on span "delete" at bounding box center [371, 147] width 6 height 6
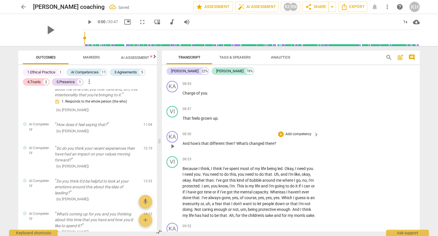
click at [302, 132] on p "Add competency" at bounding box center [298, 134] width 27 height 5
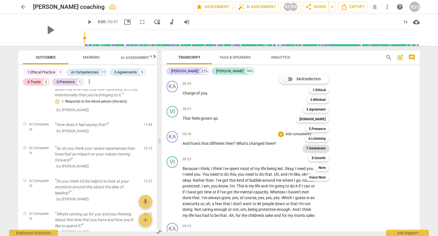
click at [323, 148] on b "7.Awareness" at bounding box center [315, 148] width 19 height 7
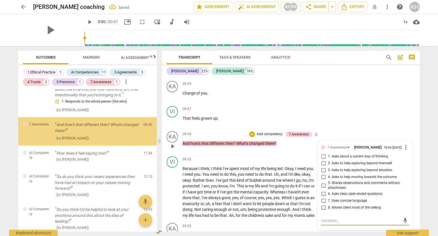
scroll to position [313, 0]
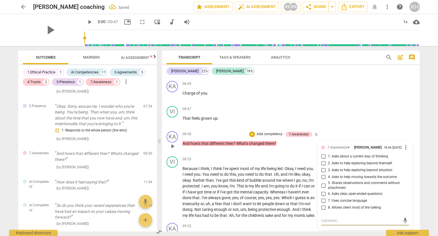
click at [322, 167] on input "3. Asks to help exploring beyond situation" at bounding box center [323, 170] width 9 height 7
checkbox input "true"
click at [391, 106] on div "VI play_arrow pause 08:47 + Add competency keyboard_arrow_right That feels grow…" at bounding box center [291, 116] width 258 height 25
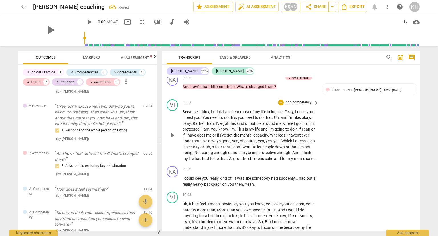
scroll to position [1530, 0]
click at [304, 169] on p "Add competency" at bounding box center [298, 168] width 27 height 5
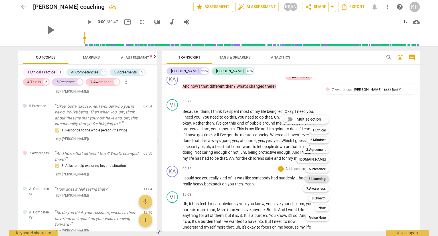
click at [308, 177] on div "6.Listening" at bounding box center [317, 178] width 24 height 7
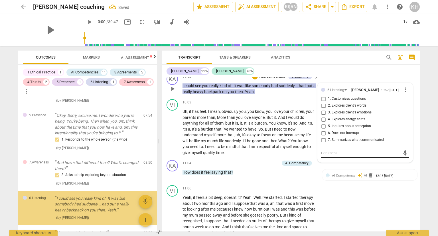
scroll to position [356, 0]
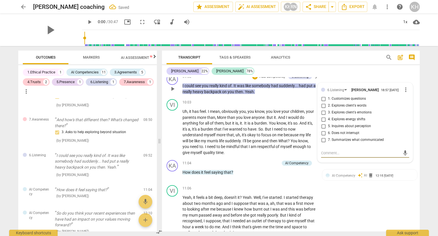
click at [323, 119] on input "4. Explores energy shifts" at bounding box center [323, 119] width 9 height 7
checkbox input "true"
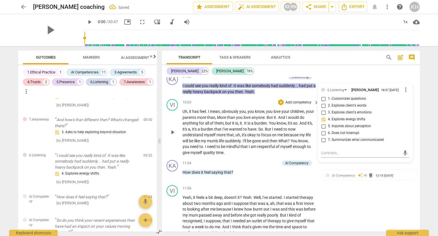
click at [258, 127] on span "." at bounding box center [258, 129] width 2 height 5
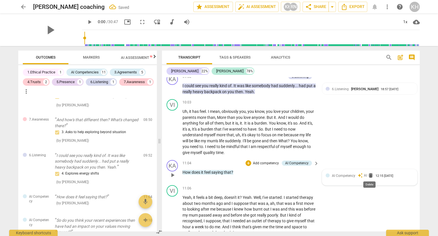
click at [371, 177] on span "delete" at bounding box center [371, 175] width 6 height 6
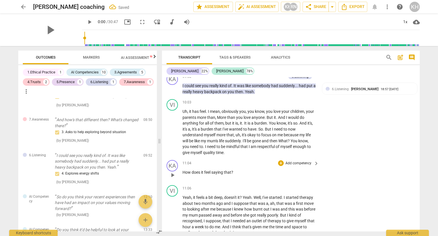
click at [308, 162] on p "Add competency" at bounding box center [298, 163] width 27 height 5
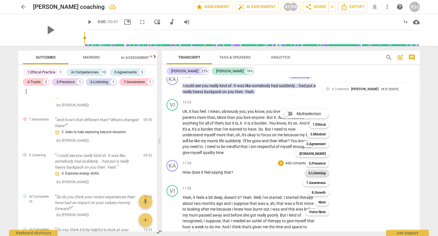
click at [321, 175] on b "6.Listening" at bounding box center [317, 172] width 17 height 7
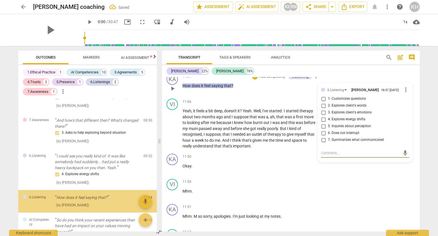
scroll to position [392, 0]
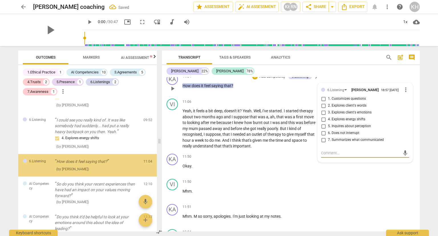
click at [327, 113] on input "3. Explores client's emotions" at bounding box center [323, 112] width 9 height 7
checkbox input "true"
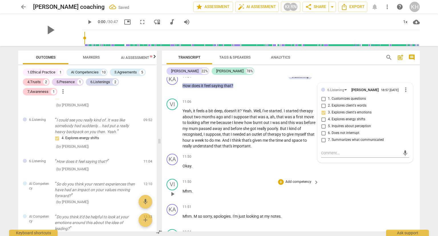
click at [275, 184] on div "11:50 + Add competency keyboard_arrow_right Mhm ." at bounding box center [251, 189] width 137 height 21
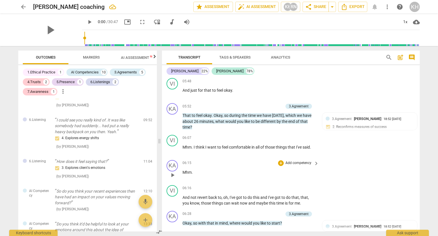
scroll to position [1052, 0]
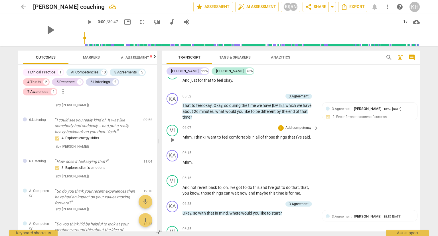
click at [306, 125] on p "Add competency" at bounding box center [298, 127] width 27 height 5
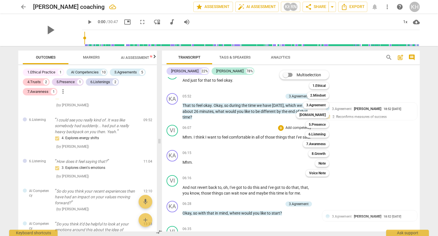
click at [359, 137] on div at bounding box center [219, 118] width 438 height 236
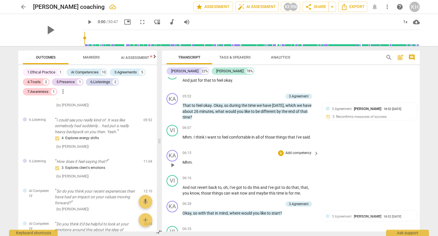
click at [412, 57] on span "comment" at bounding box center [412, 57] width 7 height 7
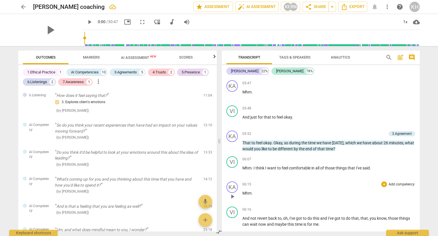
scroll to position [986, 0]
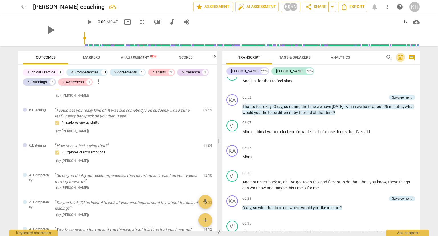
click at [403, 56] on span "post_add" at bounding box center [400, 57] width 7 height 7
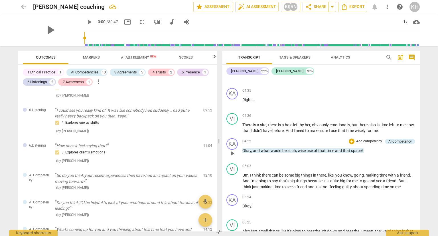
scroll to position [812, 0]
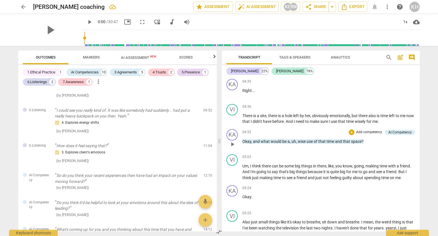
click at [371, 130] on p "Add competency" at bounding box center [369, 132] width 27 height 5
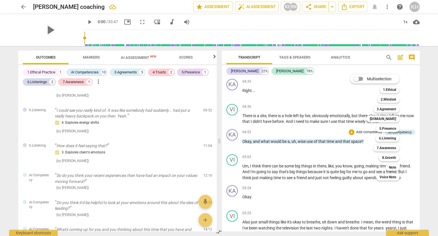
click at [322, 148] on div at bounding box center [219, 118] width 438 height 236
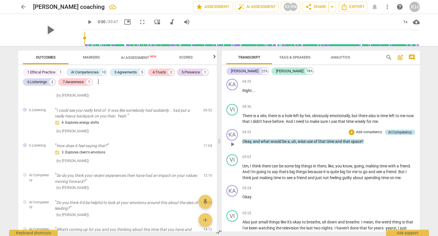
click at [393, 130] on div "AI Competency" at bounding box center [400, 132] width 23 height 5
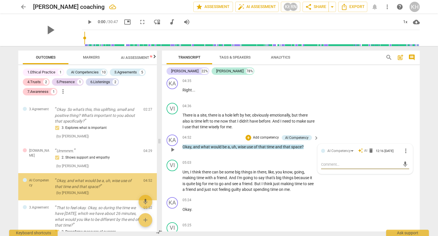
scroll to position [136, 0]
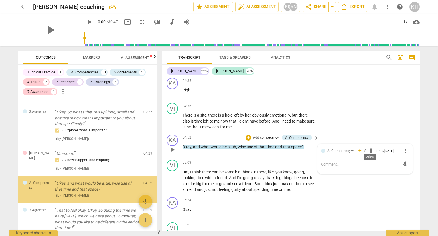
click at [369, 148] on span "delete" at bounding box center [371, 151] width 6 height 6
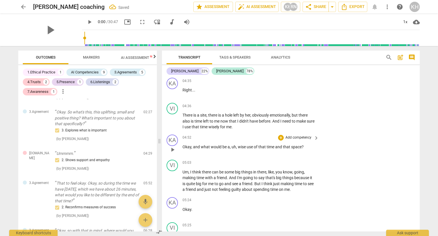
click at [303, 135] on p "Add competency" at bounding box center [298, 137] width 27 height 5
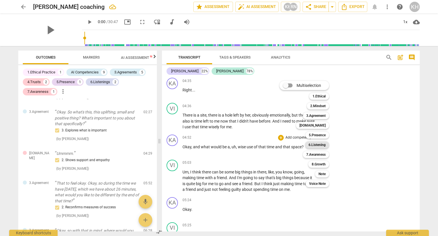
click at [318, 147] on b "6.Listening" at bounding box center [317, 144] width 17 height 7
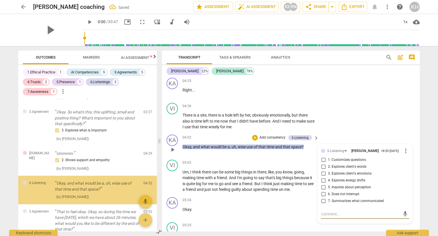
scroll to position [161, 0]
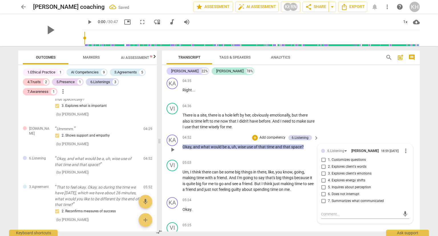
click at [342, 166] on span "2. Explores client's words" at bounding box center [347, 166] width 39 height 5
click at [328, 166] on input "2. Explores client's words" at bounding box center [323, 166] width 9 height 7
checkbox input "true"
drag, startPoint x: 238, startPoint y: 171, endPoint x: 235, endPoint y: 168, distance: 4.4
click at [237, 175] on span "I'm" at bounding box center [240, 177] width 6 height 5
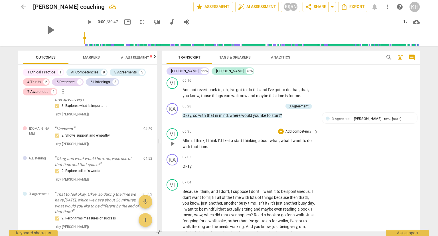
scroll to position [1201, 0]
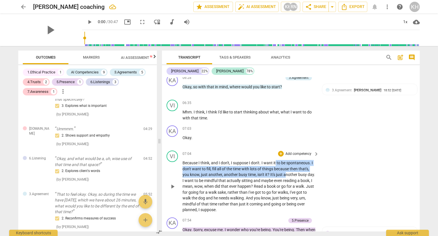
drag, startPoint x: 276, startPoint y: 158, endPoint x: 286, endPoint y: 170, distance: 15.5
click at [286, 170] on p "Because I think , and I don't , I suppose I don't . I want it to be spontaneous…" at bounding box center [250, 186] width 134 height 53
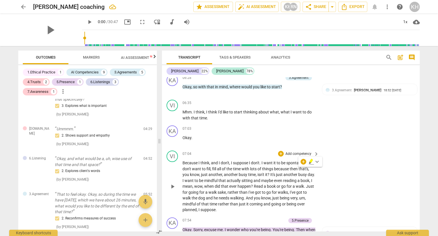
click at [254, 184] on span "?" at bounding box center [252, 186] width 3 height 5
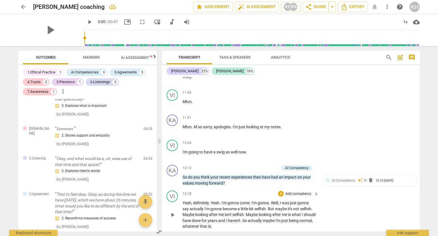
scroll to position [1829, 0]
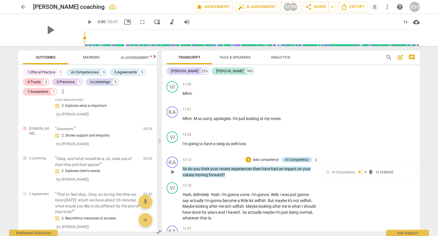
click at [302, 158] on div "AI Competency" at bounding box center [296, 159] width 23 height 5
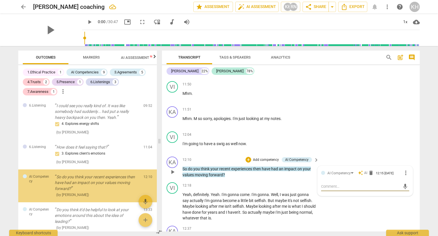
scroll to position [435, 0]
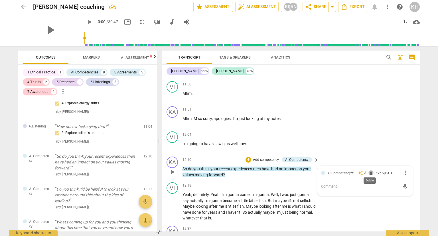
click at [369, 170] on span "delete" at bounding box center [371, 173] width 6 height 6
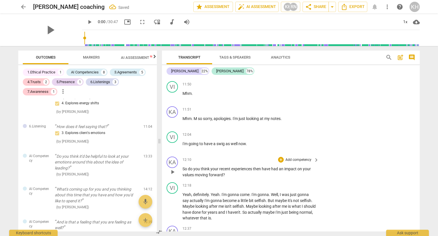
click at [309, 159] on p "Add competency" at bounding box center [298, 159] width 27 height 5
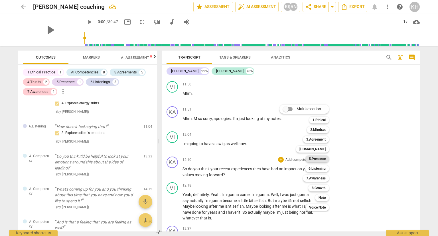
click at [318, 157] on b "5.Presence" at bounding box center [317, 158] width 17 height 7
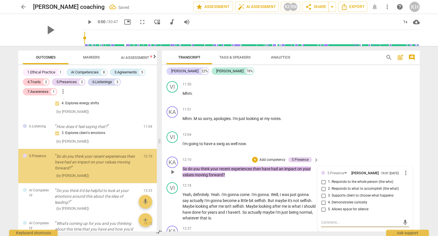
scroll to position [436, 0]
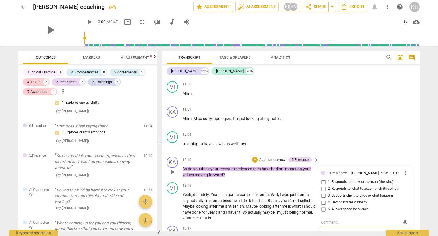
click at [322, 181] on input "1. Responds to the whole person (the who)" at bounding box center [323, 181] width 9 height 7
checkbox input "true"
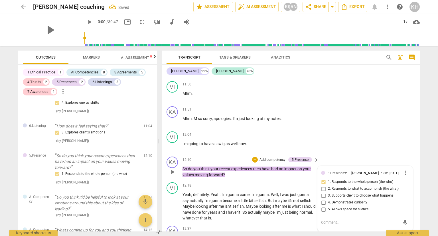
click at [323, 202] on input "4. Demonstrates curiosity" at bounding box center [323, 202] width 9 height 7
checkbox input "true"
click at [256, 204] on span "Maybe" at bounding box center [252, 206] width 13 height 5
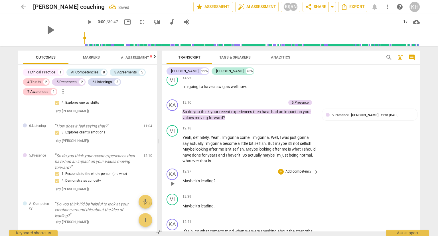
scroll to position [1914, 0]
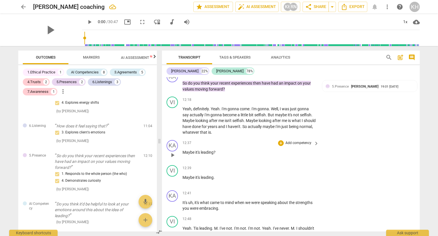
click at [299, 141] on p "Add competency" at bounding box center [298, 142] width 27 height 5
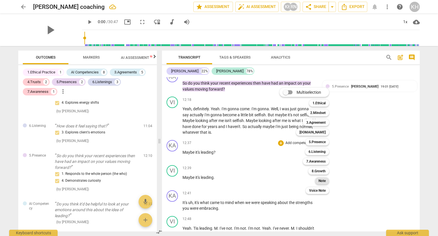
click at [324, 182] on b "Note" at bounding box center [322, 180] width 7 height 7
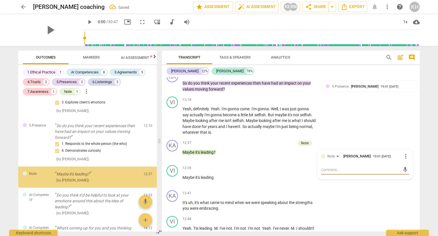
scroll to position [478, 0]
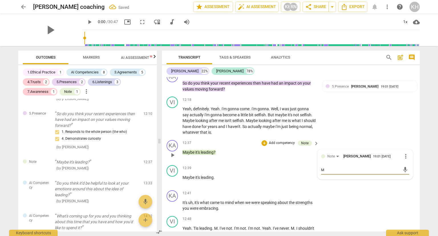
type textarea "Ma"
type textarea "May"
type textarea "Maybe"
type textarea "Maybe I"
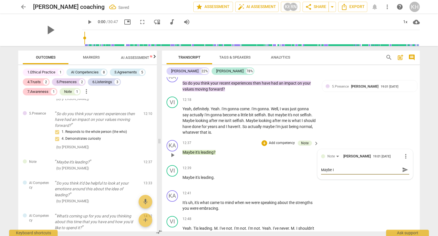
type textarea "Maybe I'"
type textarea "Maybe I'm"
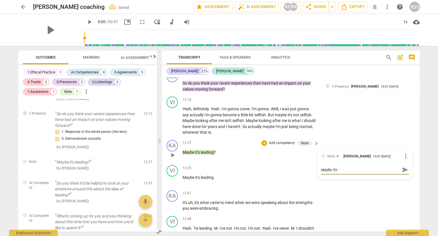
type textarea "Maybe I'm"
type textarea "Maybe I'm l"
type textarea "Maybe I'm le"
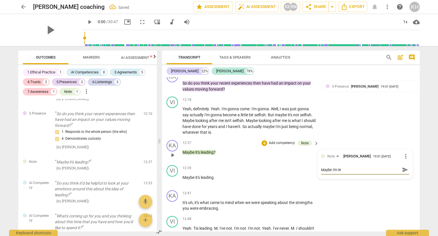
type textarea "Maybe I'm lea"
type textarea "Maybe I'm lead"
type textarea "Maybe I'm leadi"
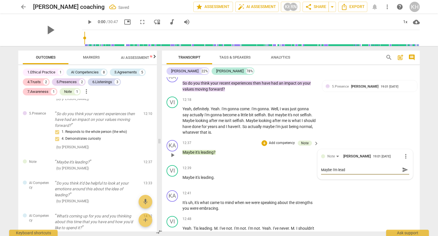
type textarea "Maybe I'm leadi"
type textarea "Maybe I'm leadin"
type textarea "Maybe I'm leading"
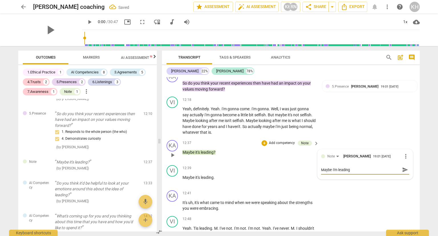
type textarea "Maybe I'm leading h"
type textarea "Maybe I'm leading he"
type textarea "Maybe I'm leading her"
type textarea "Maybe I'm leading here"
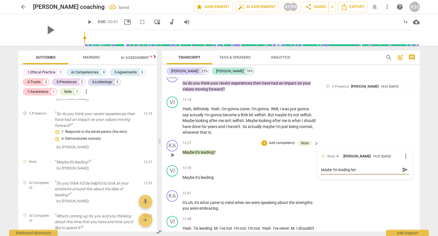
type textarea "Maybe I'm leading here"
type textarea "Maybe I'm leading here!"
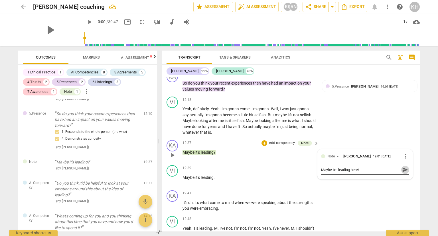
click at [405, 168] on span "send" at bounding box center [405, 169] width 6 height 6
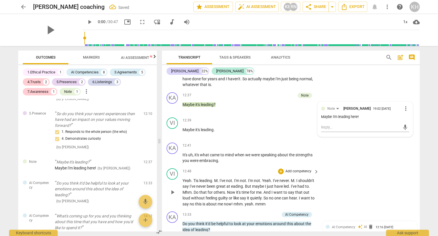
scroll to position [1971, 0]
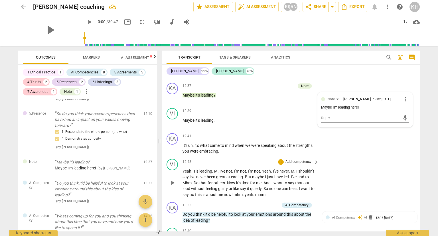
drag, startPoint x: 248, startPoint y: 174, endPoint x: 252, endPoint y: 175, distance: 3.9
click at [243, 174] on span "eading" at bounding box center [237, 176] width 12 height 5
click at [272, 180] on span "And" at bounding box center [268, 182] width 8 height 5
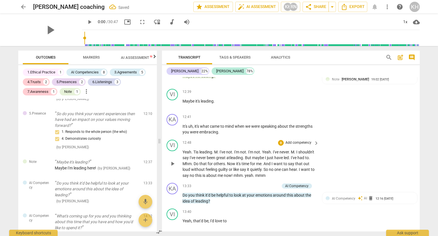
scroll to position [2000, 0]
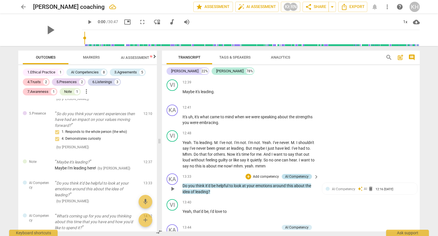
click at [309, 174] on div "AI Competency" at bounding box center [297, 176] width 30 height 5
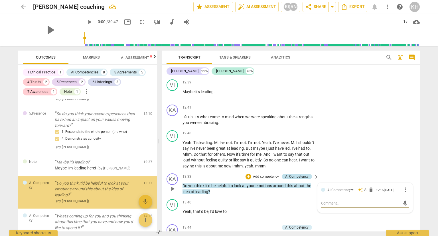
scroll to position [505, 0]
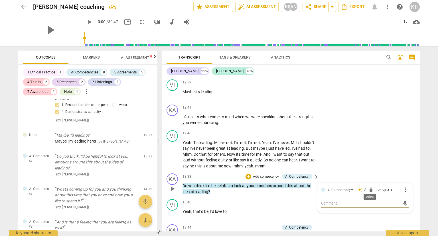
click at [371, 187] on span "delete" at bounding box center [371, 190] width 6 height 6
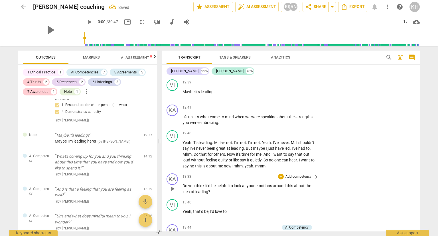
click at [308, 175] on p "Add competency" at bounding box center [298, 176] width 27 height 5
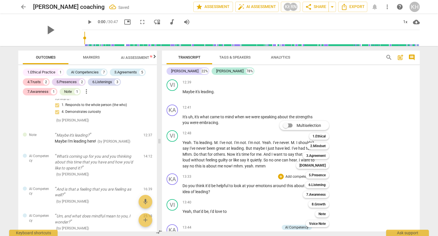
click at [357, 175] on div at bounding box center [219, 118] width 438 height 236
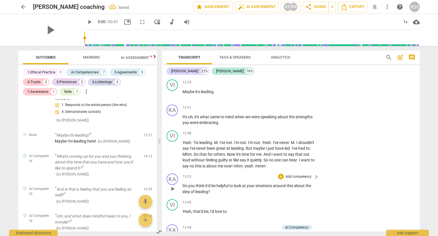
click at [309, 174] on p "Add competency" at bounding box center [298, 176] width 27 height 5
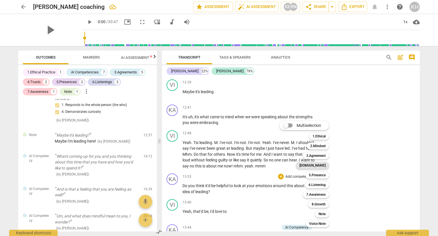
click at [323, 165] on b "[DOMAIN_NAME]" at bounding box center [313, 165] width 26 height 7
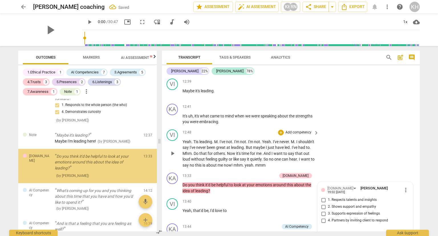
scroll to position [506, 0]
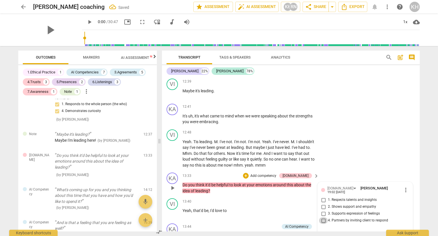
click at [323, 217] on input "4. Partners by inviting client to respond" at bounding box center [323, 220] width 9 height 7
checkbox input "true"
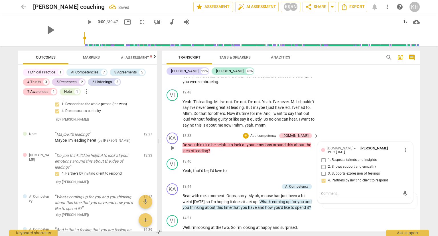
scroll to position [2058, 0]
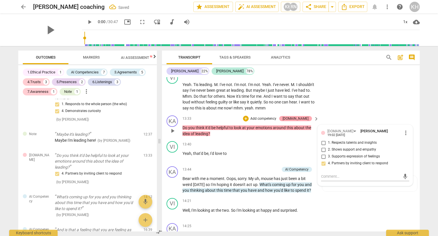
click at [303, 118] on div "[DOMAIN_NAME]" at bounding box center [296, 118] width 26 height 5
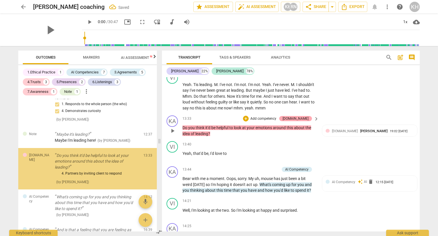
scroll to position [509, 0]
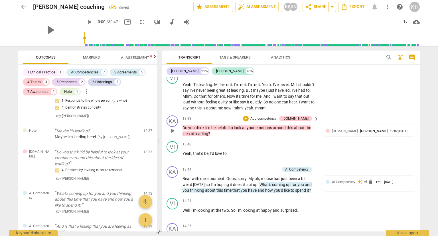
click at [284, 120] on div "13:33 + Add competency [DOMAIN_NAME] keyboard_arrow_right Do you think it'd be …" at bounding box center [251, 125] width 137 height 21
click at [277, 116] on p "Add competency" at bounding box center [263, 118] width 27 height 5
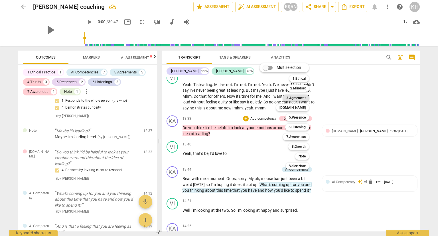
click at [304, 101] on b "3.Agreement" at bounding box center [295, 97] width 19 height 7
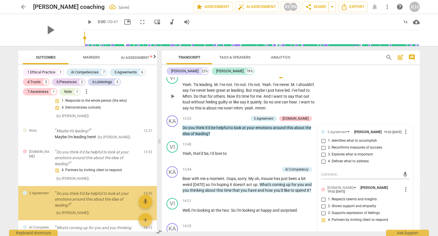
scroll to position [547, 0]
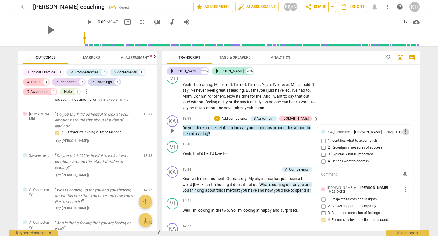
click at [404, 133] on span "more_vert" at bounding box center [406, 131] width 7 height 7
click at [406, 140] on li "Delete" at bounding box center [411, 141] width 20 height 11
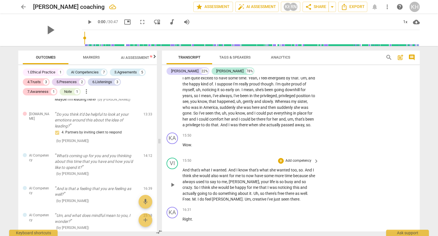
scroll to position [2286, 0]
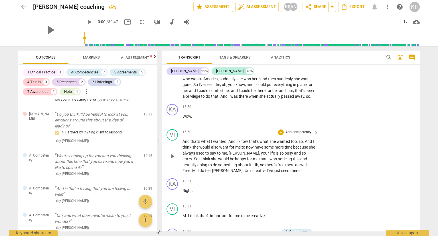
click at [251, 146] on p "And that's what I wanted . And I know that's what she wanted too , so . And I t…" at bounding box center [250, 155] width 134 height 35
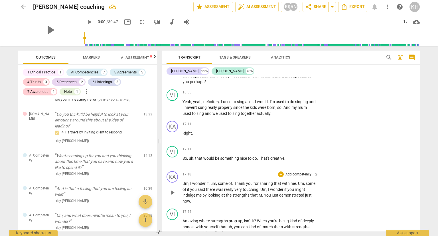
scroll to position [2514, 0]
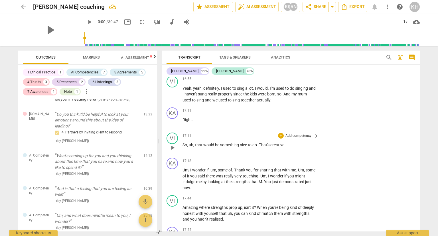
click at [271, 145] on span "That's" at bounding box center [264, 144] width 11 height 5
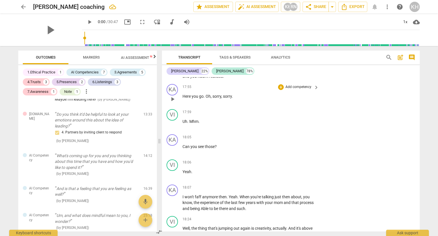
scroll to position [2600, 0]
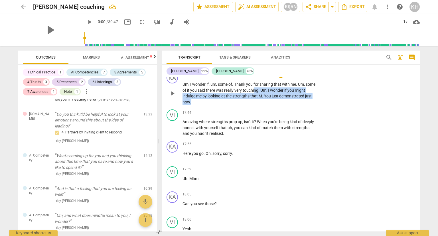
drag, startPoint x: 265, startPoint y: 93, endPoint x: 270, endPoint y: 102, distance: 10.6
click at [270, 102] on p "Um , I wonder if , um , some of . Thank you for sharing that with me . Um , som…" at bounding box center [250, 92] width 134 height 23
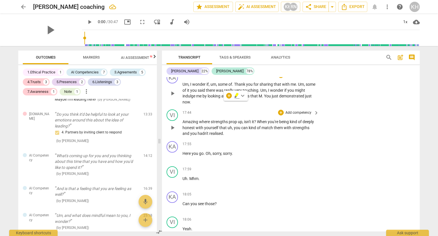
click at [277, 119] on div "17:44 + Add competency keyboard_arrow_right Amazing where strengths prop up , i…" at bounding box center [251, 122] width 137 height 27
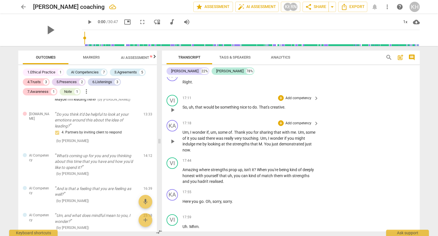
scroll to position [2543, 0]
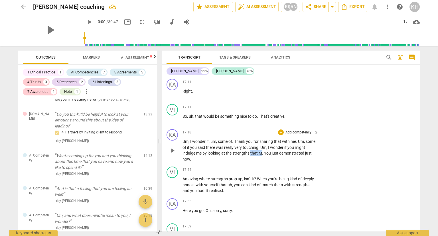
drag, startPoint x: 274, startPoint y: 154, endPoint x: 264, endPoint y: 154, distance: 10.0
click at [264, 154] on p "Um , I wonder if , um , some of . Thank you for sharing that with me . Um , som…" at bounding box center [250, 149] width 134 height 23
drag, startPoint x: 274, startPoint y: 156, endPoint x: 270, endPoint y: 156, distance: 4.9
click at [270, 156] on p "Um , I wonder if , um , some of . Thank you for sharing that with me . Um , som…" at bounding box center [250, 149] width 134 height 23
click at [267, 155] on span "You" at bounding box center [264, 153] width 8 height 5
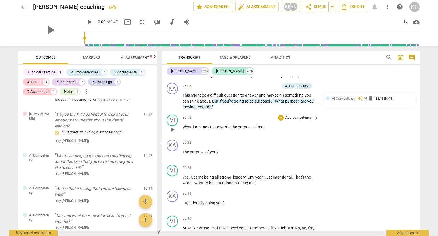
scroll to position [3570, 0]
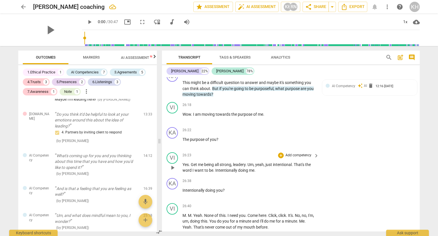
click at [250, 167] on span "Um" at bounding box center [251, 164] width 6 height 5
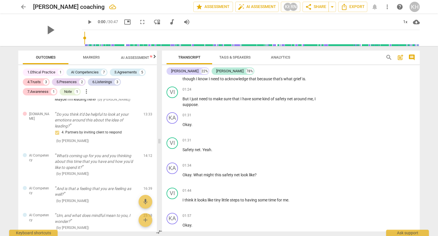
scroll to position [0, 0]
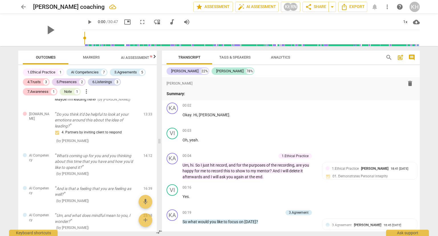
click at [21, 2] on button "arrow_back" at bounding box center [23, 7] width 10 height 10
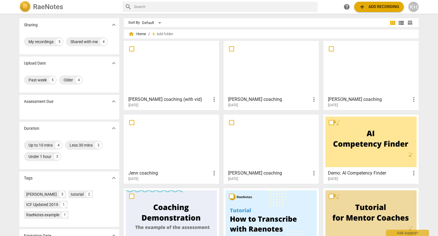
click at [155, 99] on h3 "[PERSON_NAME] coaching (with vid)" at bounding box center [169, 99] width 82 height 7
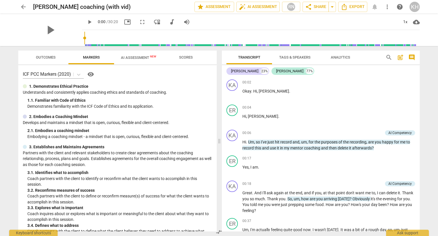
click at [186, 59] on span "Scores" at bounding box center [186, 57] width 14 height 4
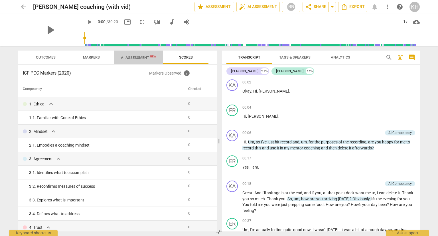
click at [134, 59] on span "AI Assessment New" at bounding box center [138, 57] width 35 height 4
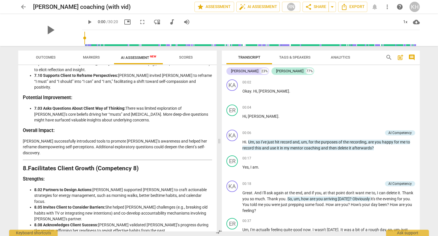
scroll to position [1093, 0]
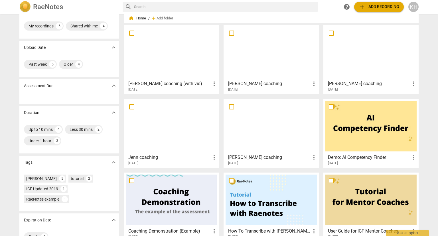
scroll to position [3, 0]
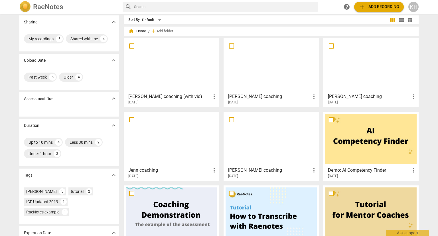
click at [221, 115] on div "[PERSON_NAME] coaching (with vid) more_vert [DATE] [PERSON_NAME] coaching more_…" at bounding box center [274, 148] width 300 height 221
